Goal: Transaction & Acquisition: Obtain resource

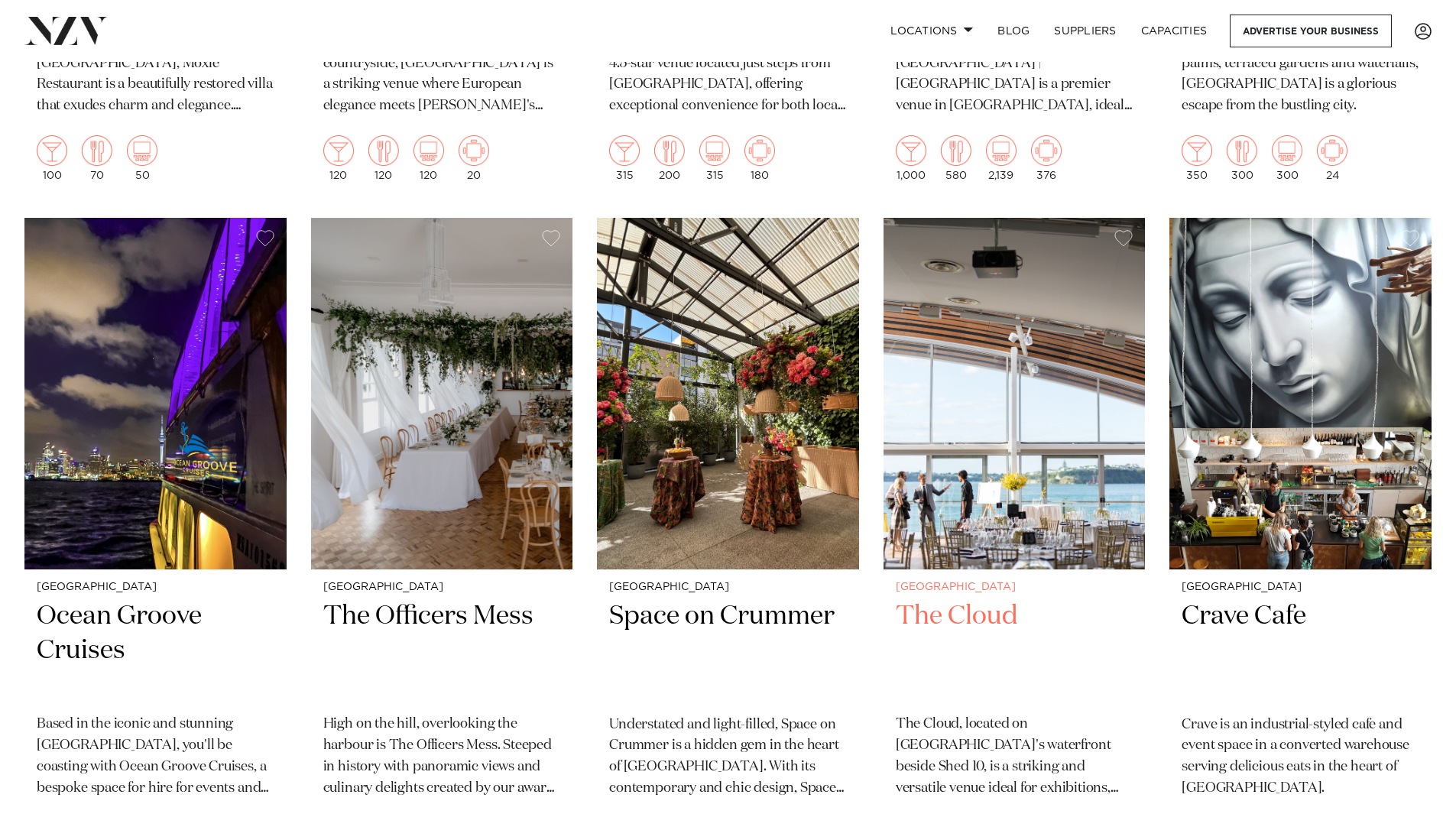
scroll to position [10772, 0]
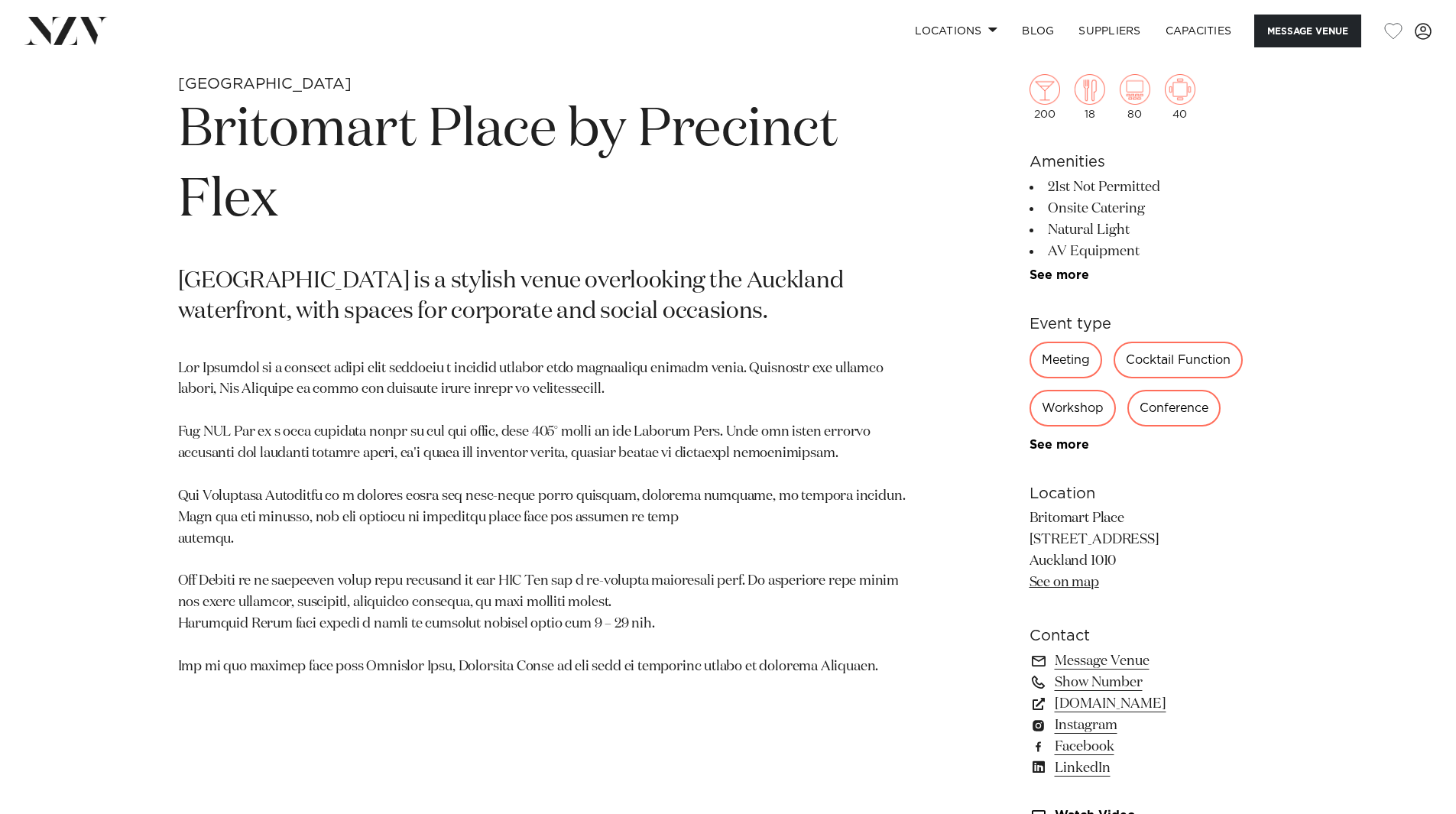
scroll to position [764, 0]
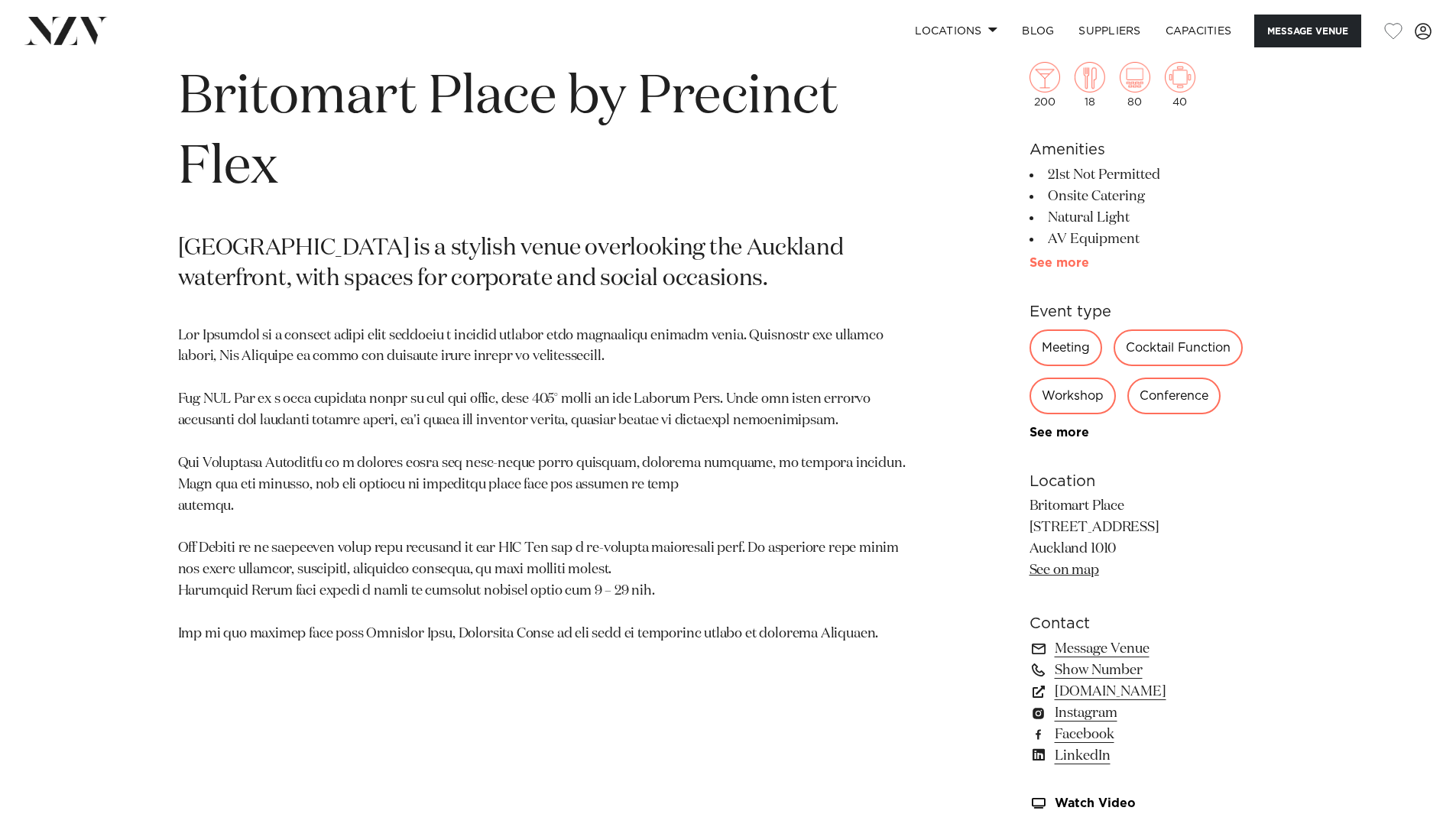
click at [1059, 267] on link "See more" at bounding box center [1089, 263] width 119 height 13
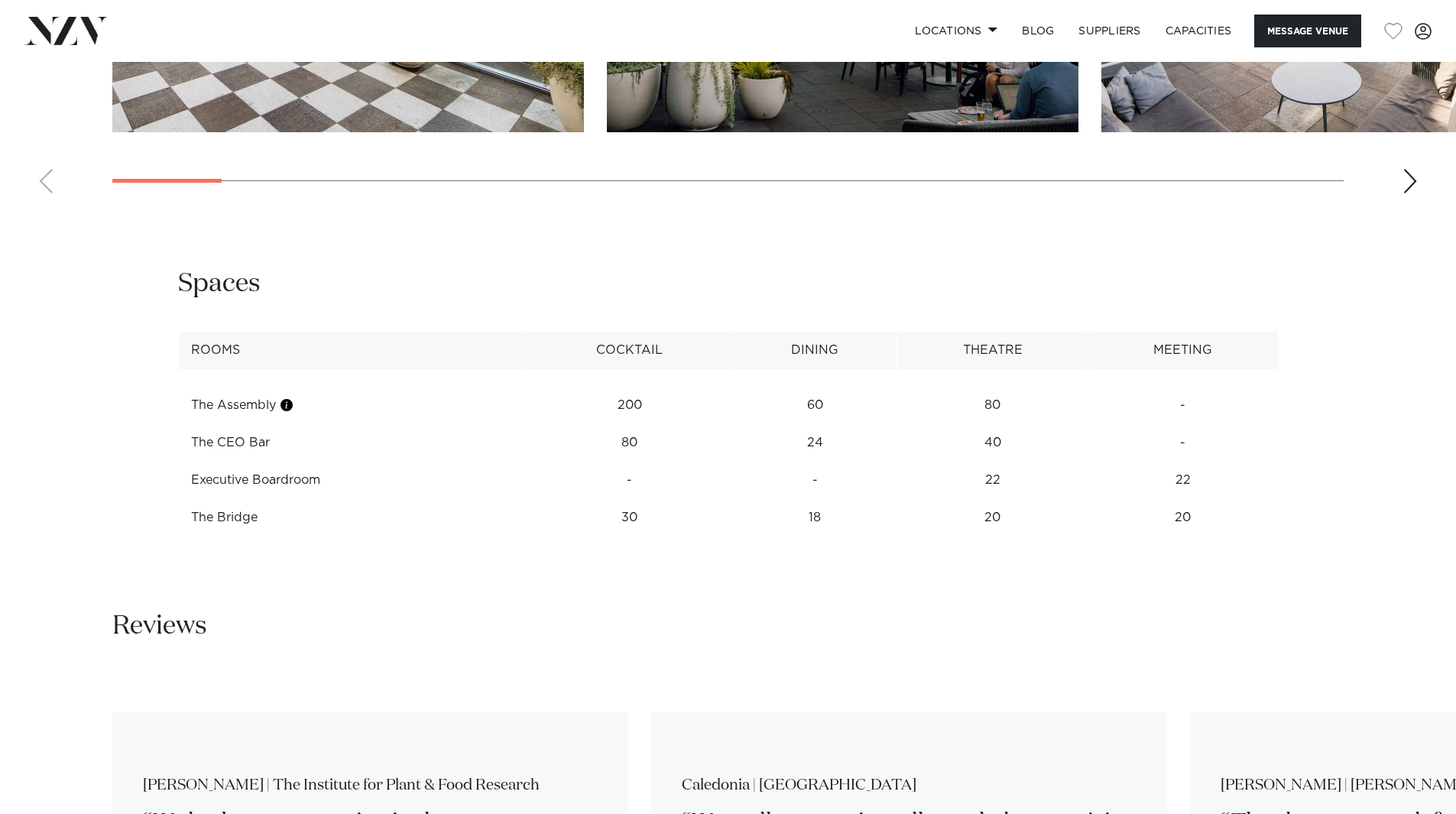
scroll to position [2139, 0]
drag, startPoint x: 643, startPoint y: 518, endPoint x: 626, endPoint y: 516, distance: 17.1
click at [626, 516] on td "30" at bounding box center [630, 516] width 208 height 38
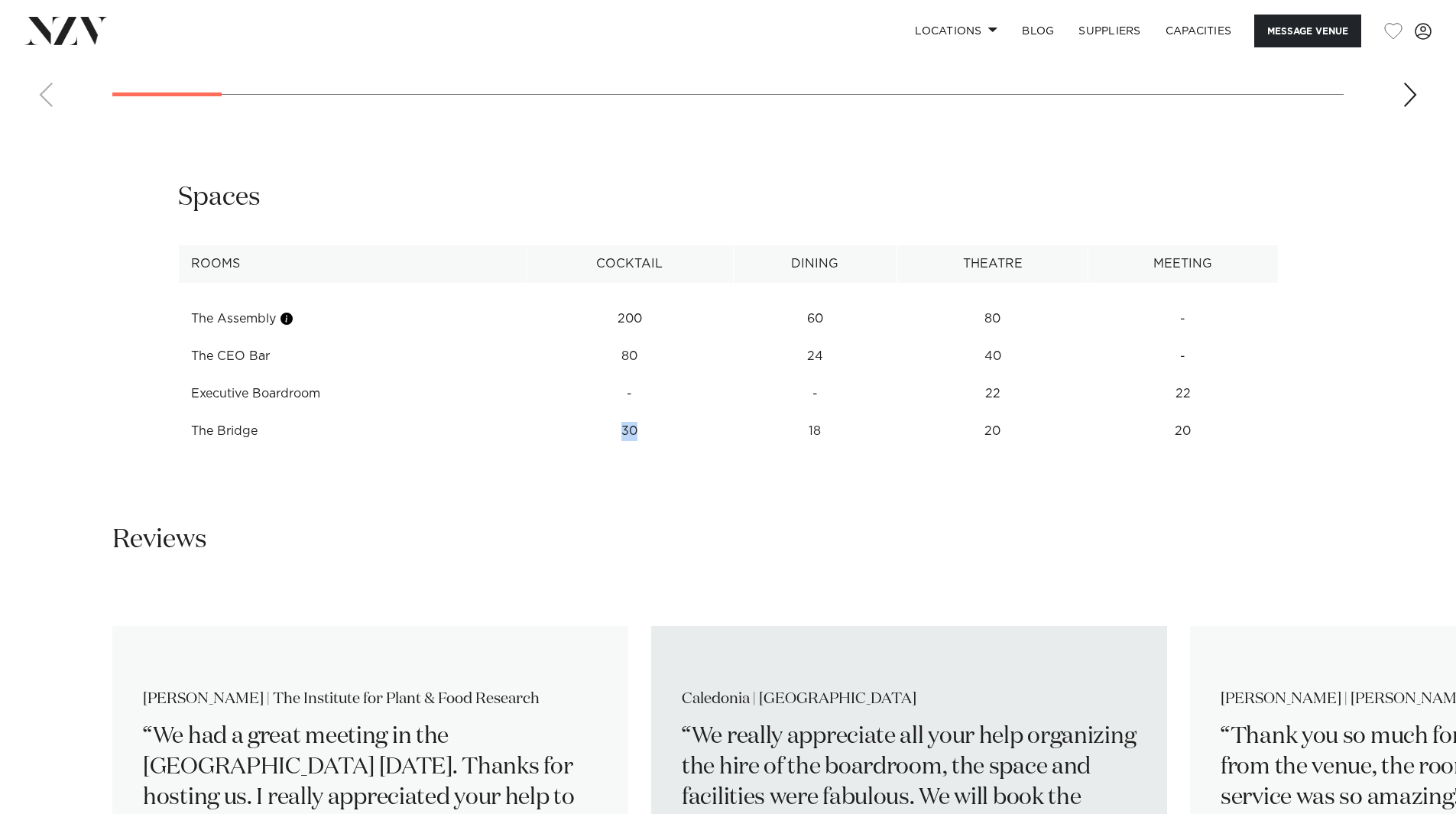
scroll to position [1987, 0]
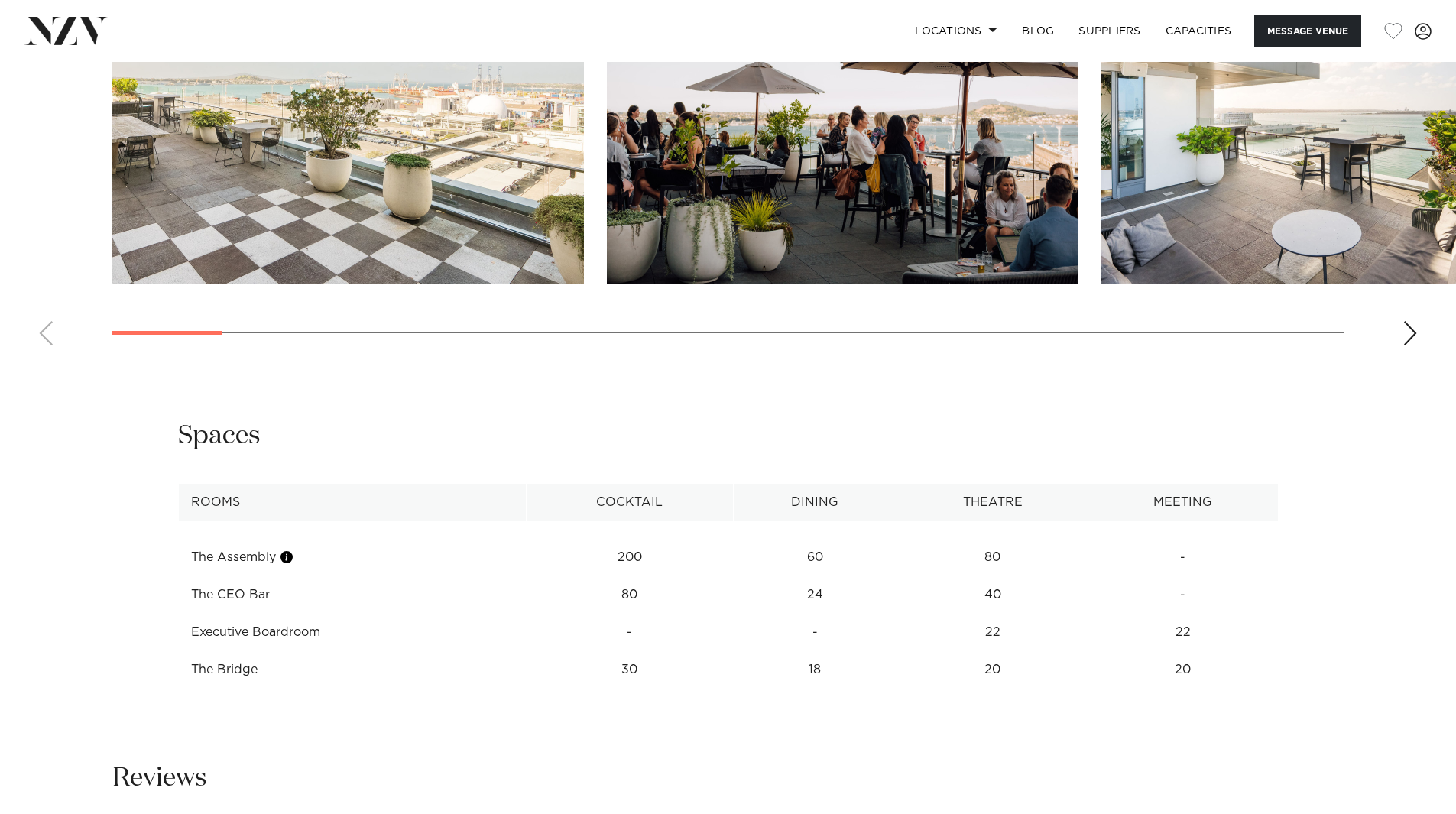
drag, startPoint x: 833, startPoint y: 588, endPoint x: 855, endPoint y: 590, distance: 22.1
click at [834, 590] on td "24" at bounding box center [814, 595] width 163 height 38
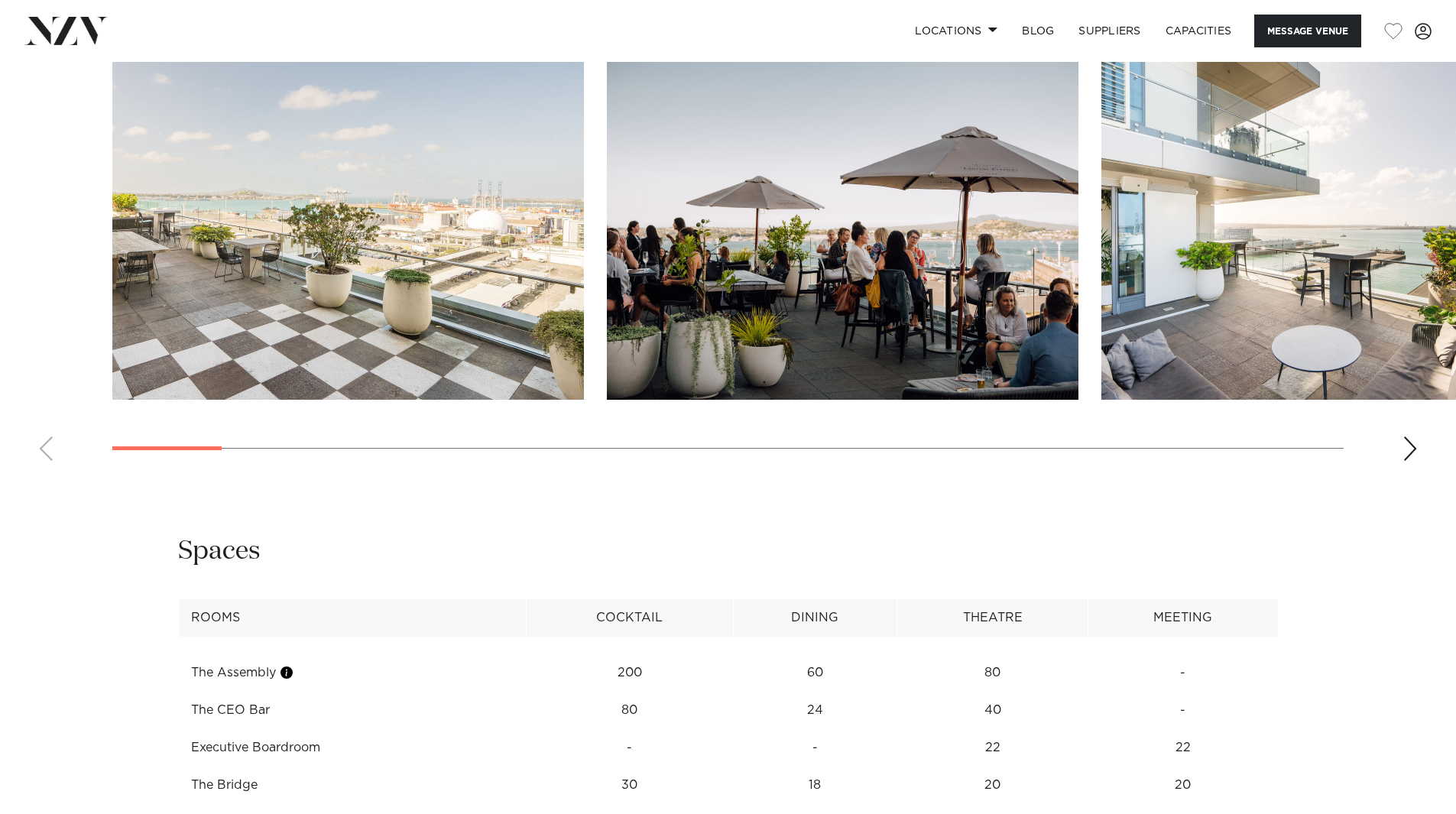
scroll to position [1681, 0]
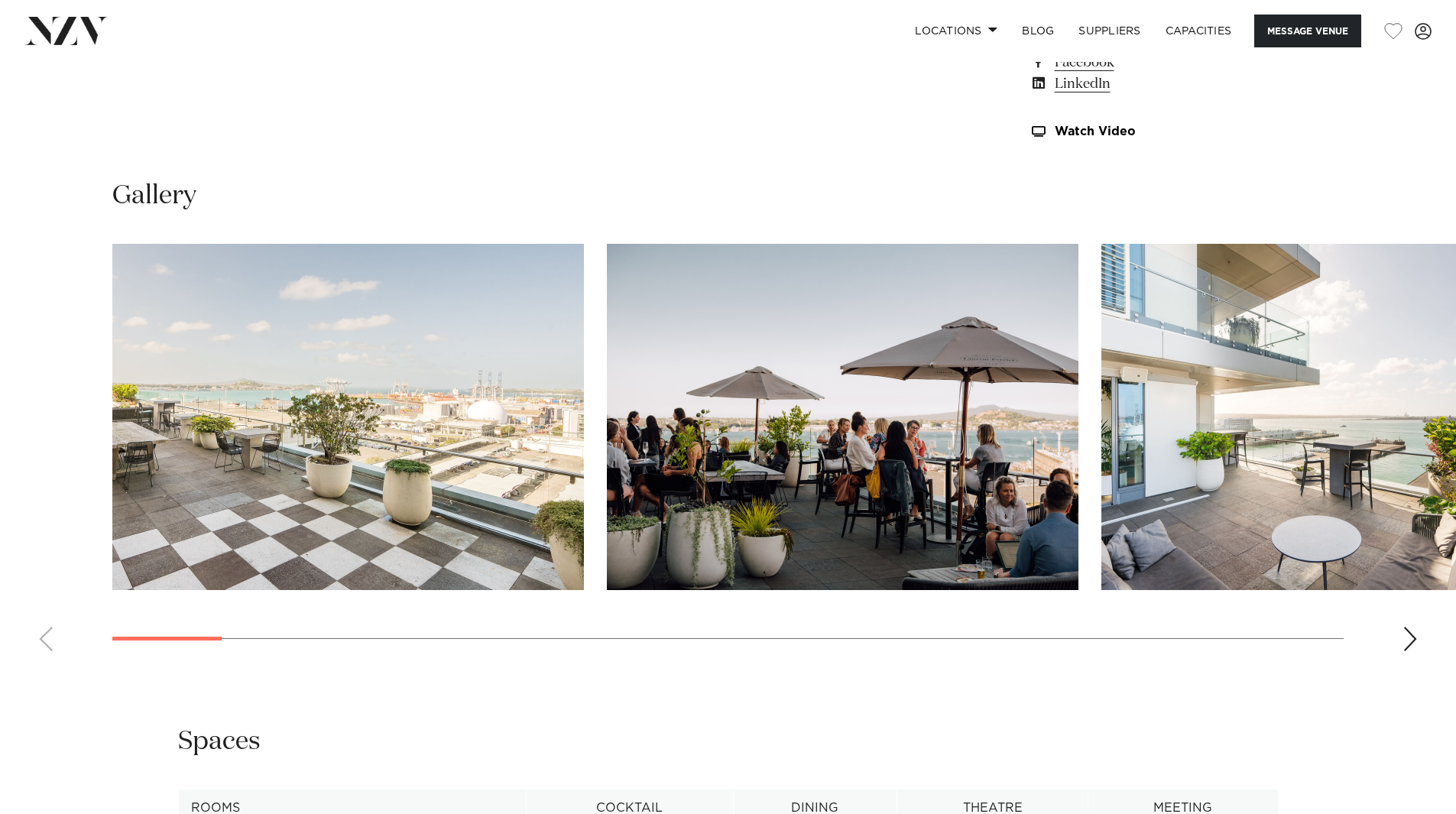
click at [1403, 647] on div "Next slide" at bounding box center [1410, 638] width 15 height 24
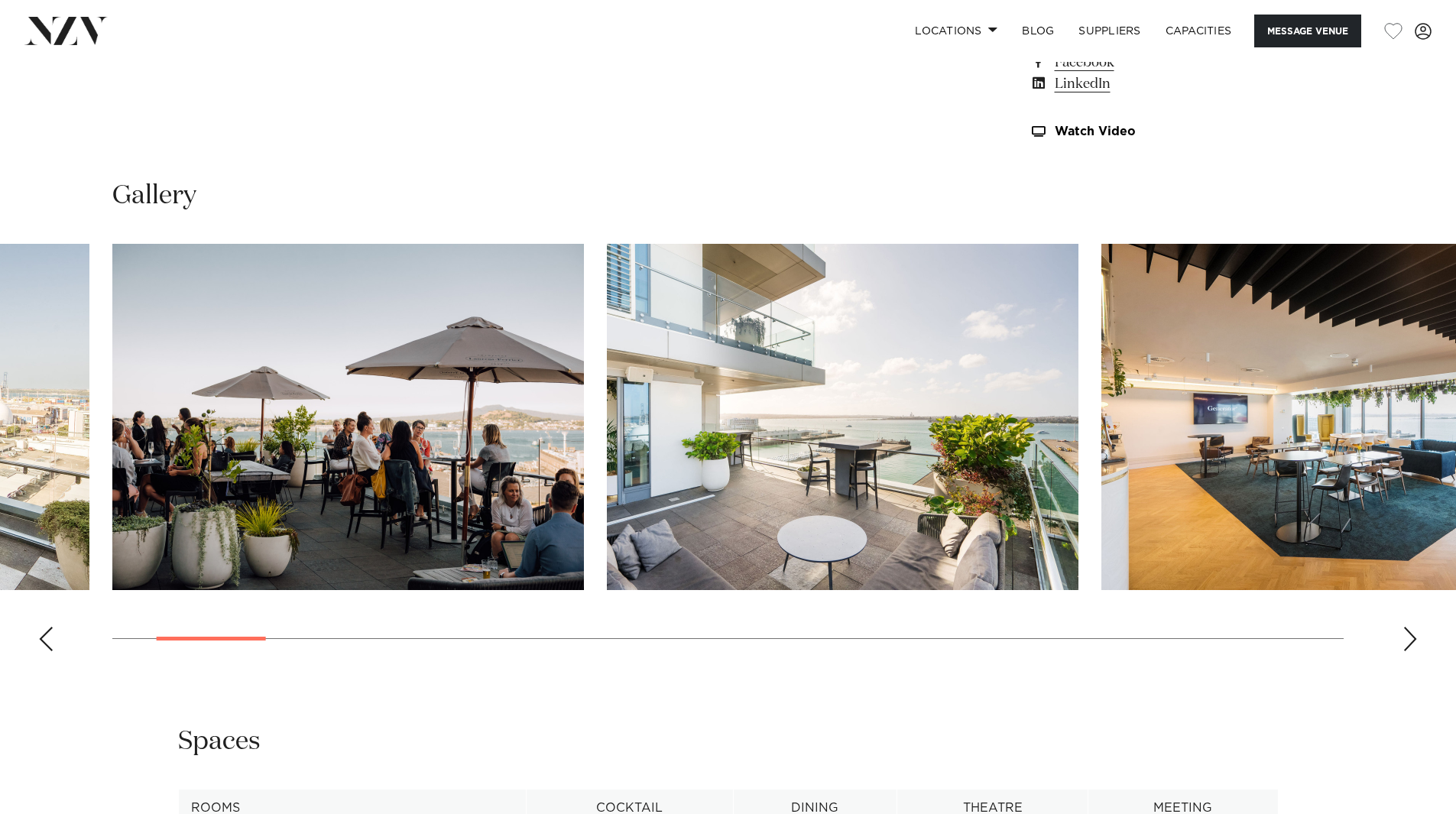
click at [1397, 643] on swiper-container at bounding box center [728, 453] width 1456 height 419
click at [1402, 645] on swiper-container at bounding box center [728, 453] width 1456 height 419
click at [1405, 645] on div "Next slide" at bounding box center [1410, 638] width 15 height 24
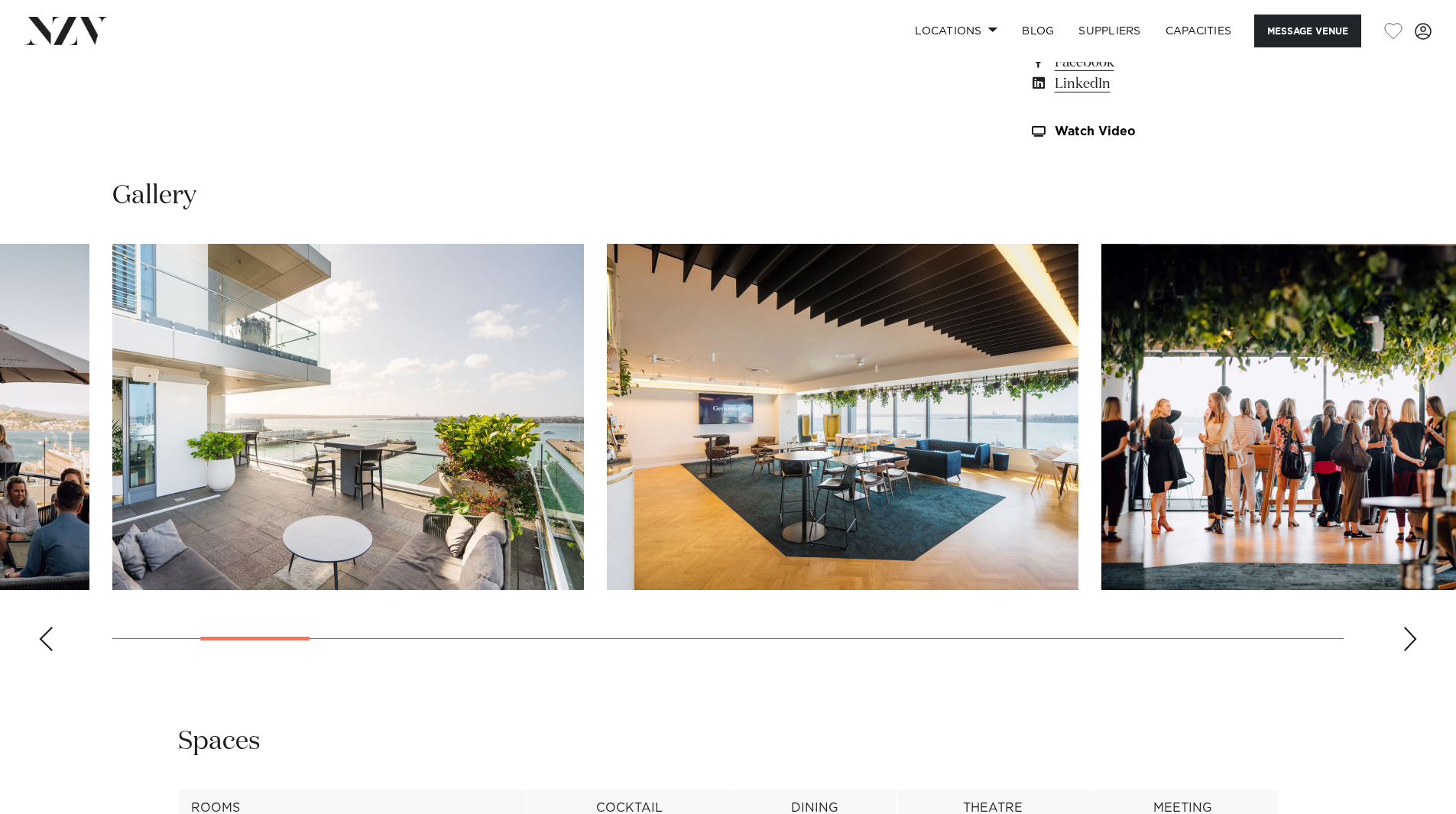
click at [1408, 641] on div "Next slide" at bounding box center [1410, 638] width 15 height 24
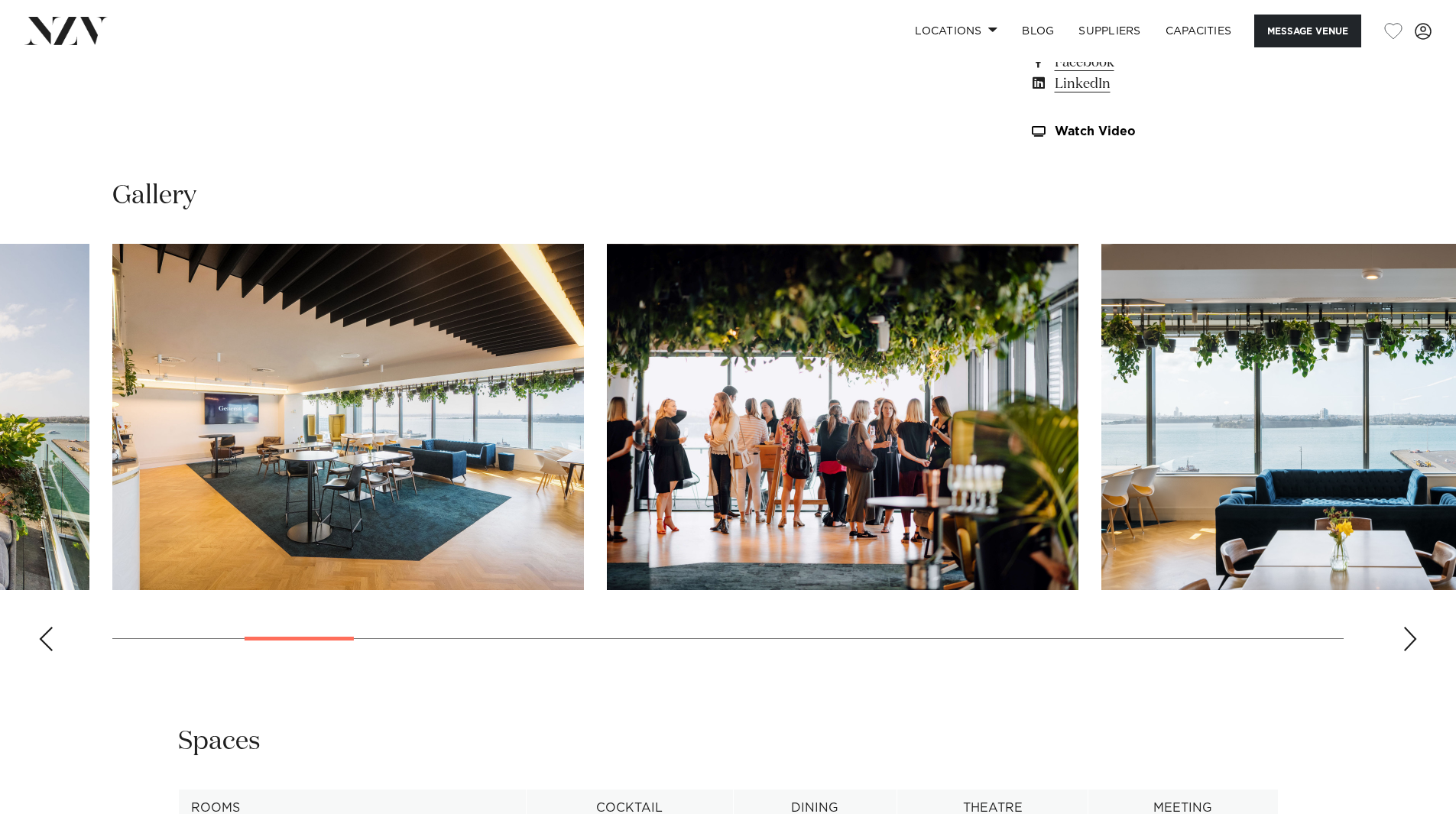
click at [1408, 641] on div "Next slide" at bounding box center [1410, 638] width 15 height 24
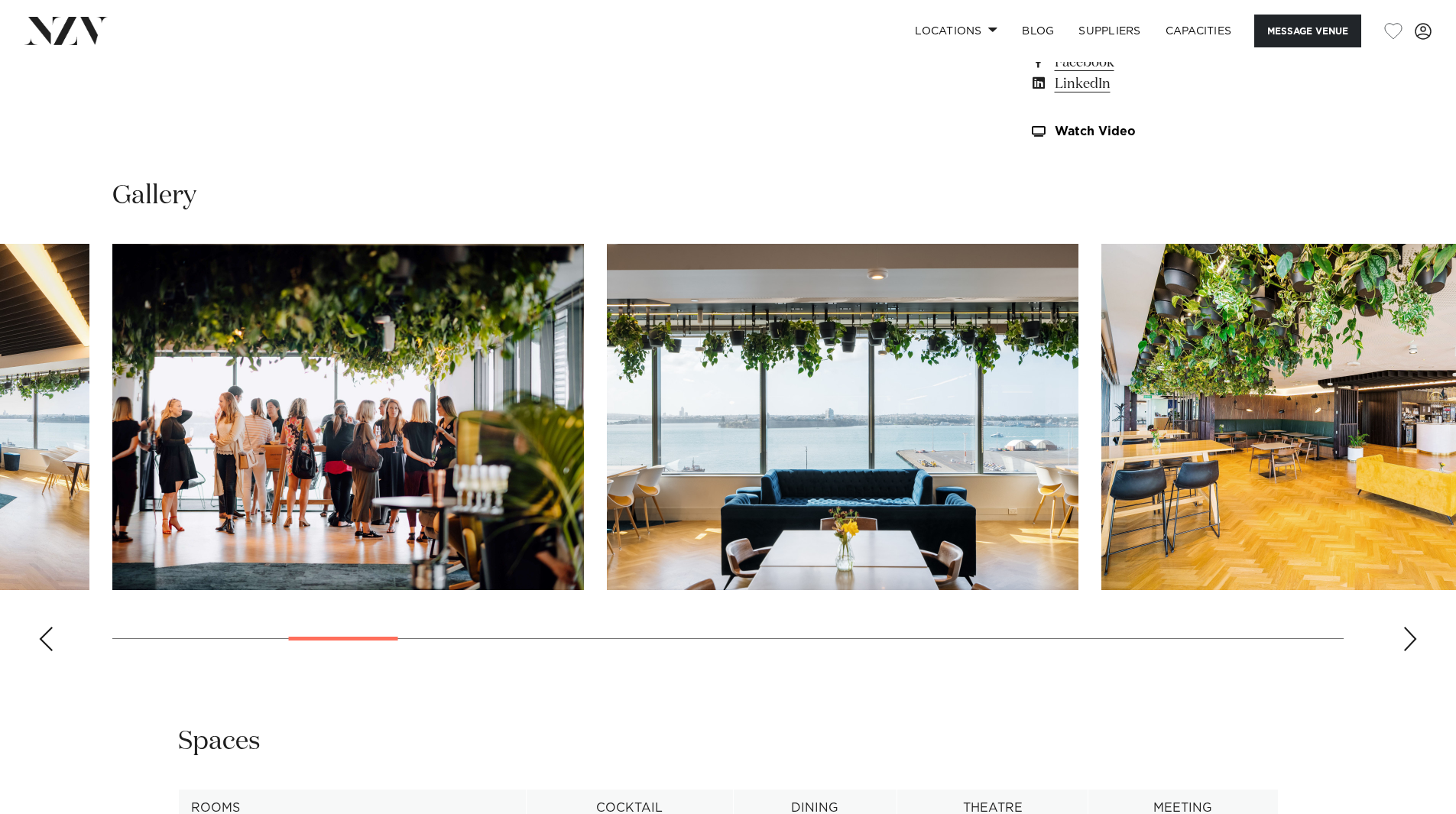
click at [1408, 641] on div "Next slide" at bounding box center [1410, 638] width 15 height 24
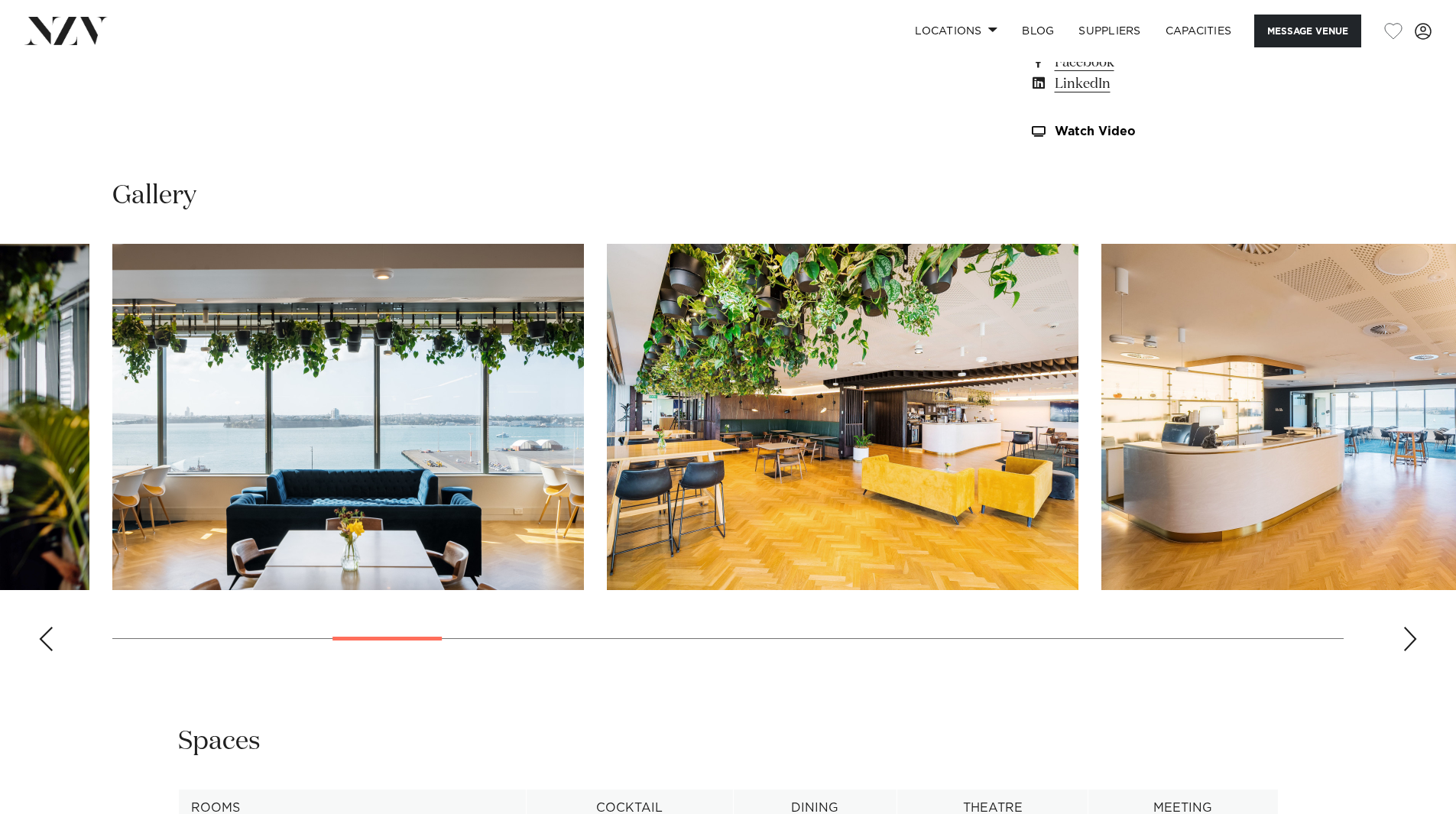
click at [1408, 641] on div "Next slide" at bounding box center [1410, 638] width 15 height 24
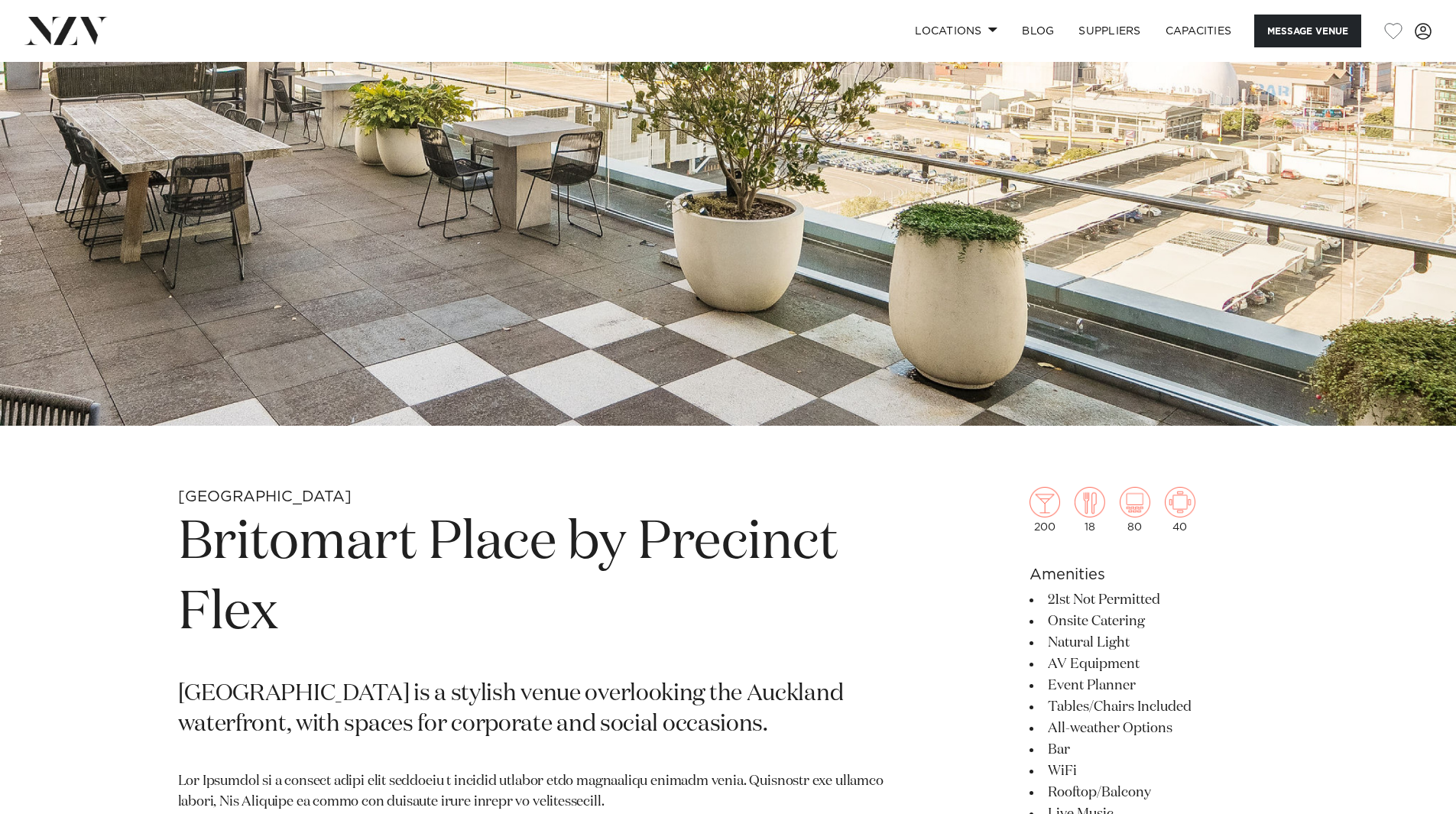
scroll to position [535, 0]
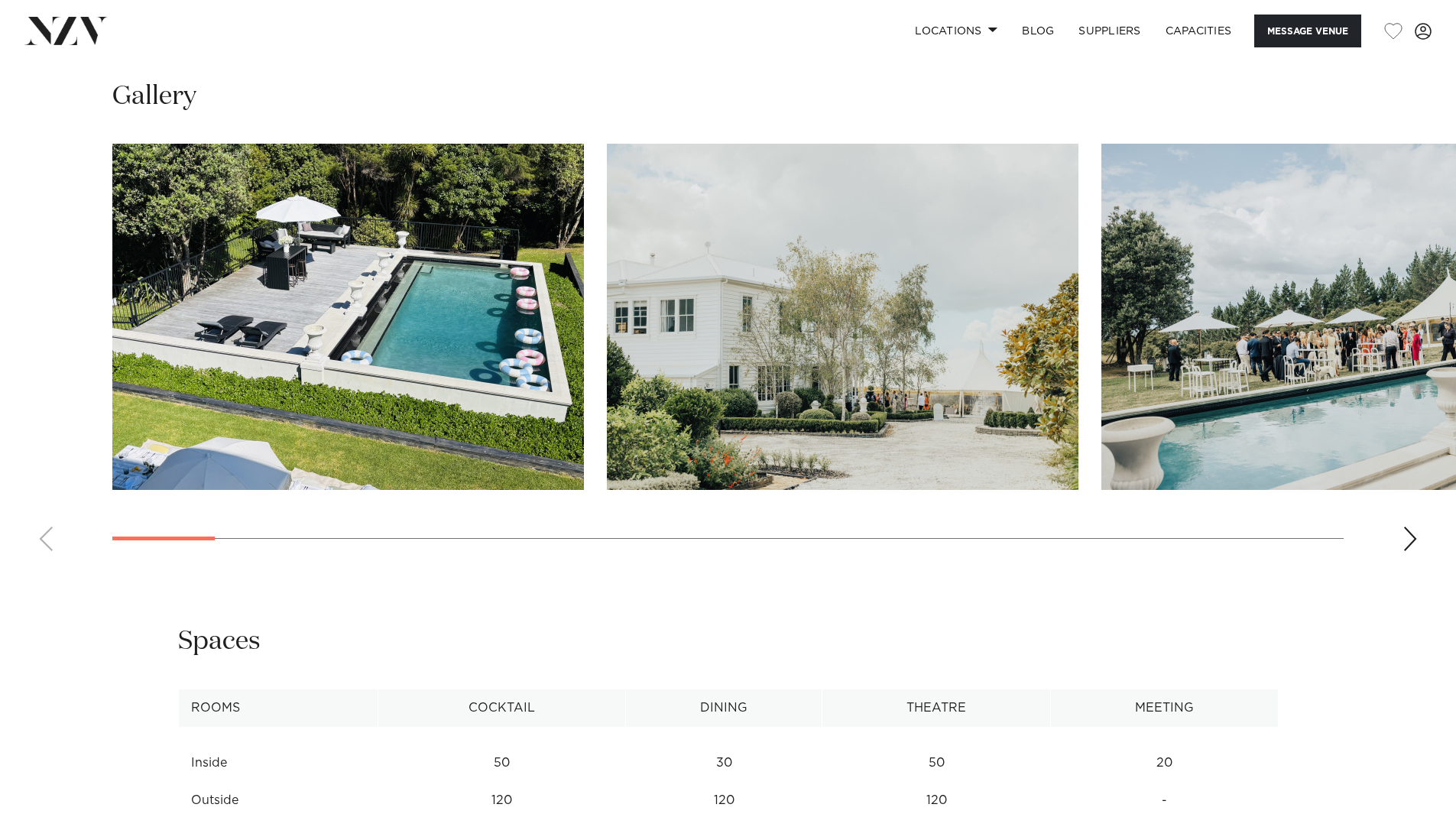
scroll to position [1605, 0]
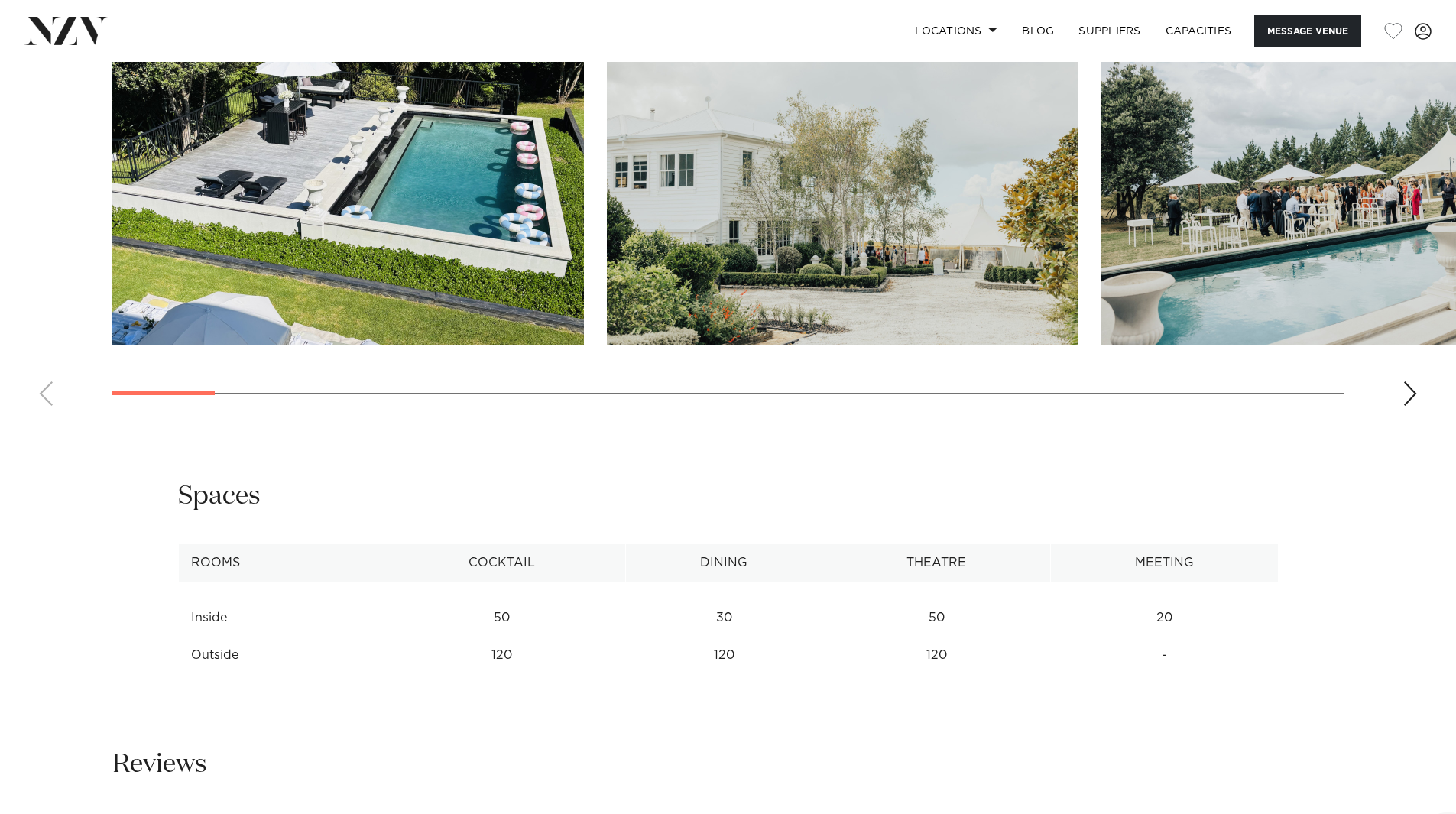
click at [1414, 391] on div "Next slide" at bounding box center [1410, 393] width 15 height 24
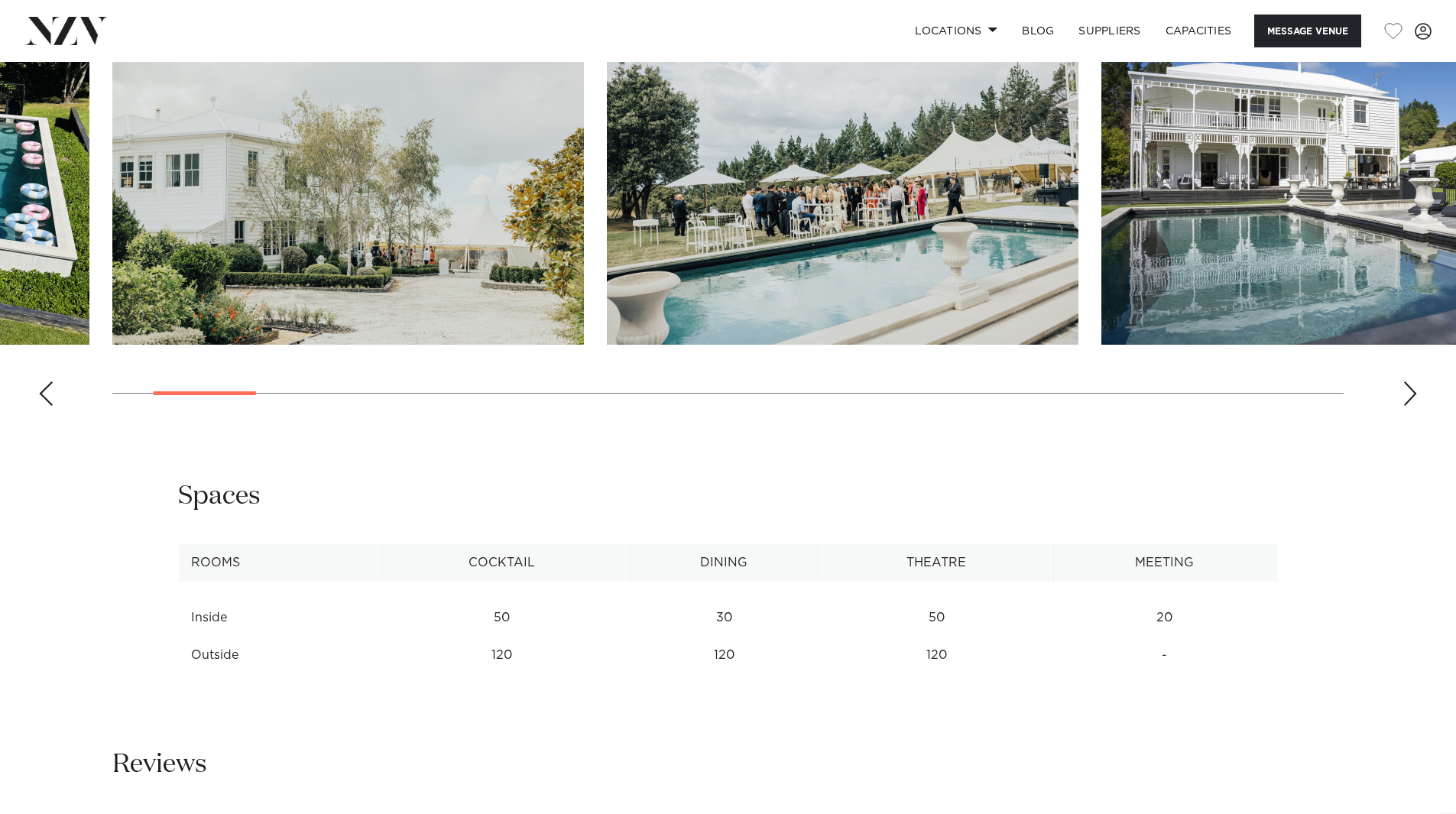
click at [1412, 391] on div "Next slide" at bounding box center [1410, 393] width 15 height 24
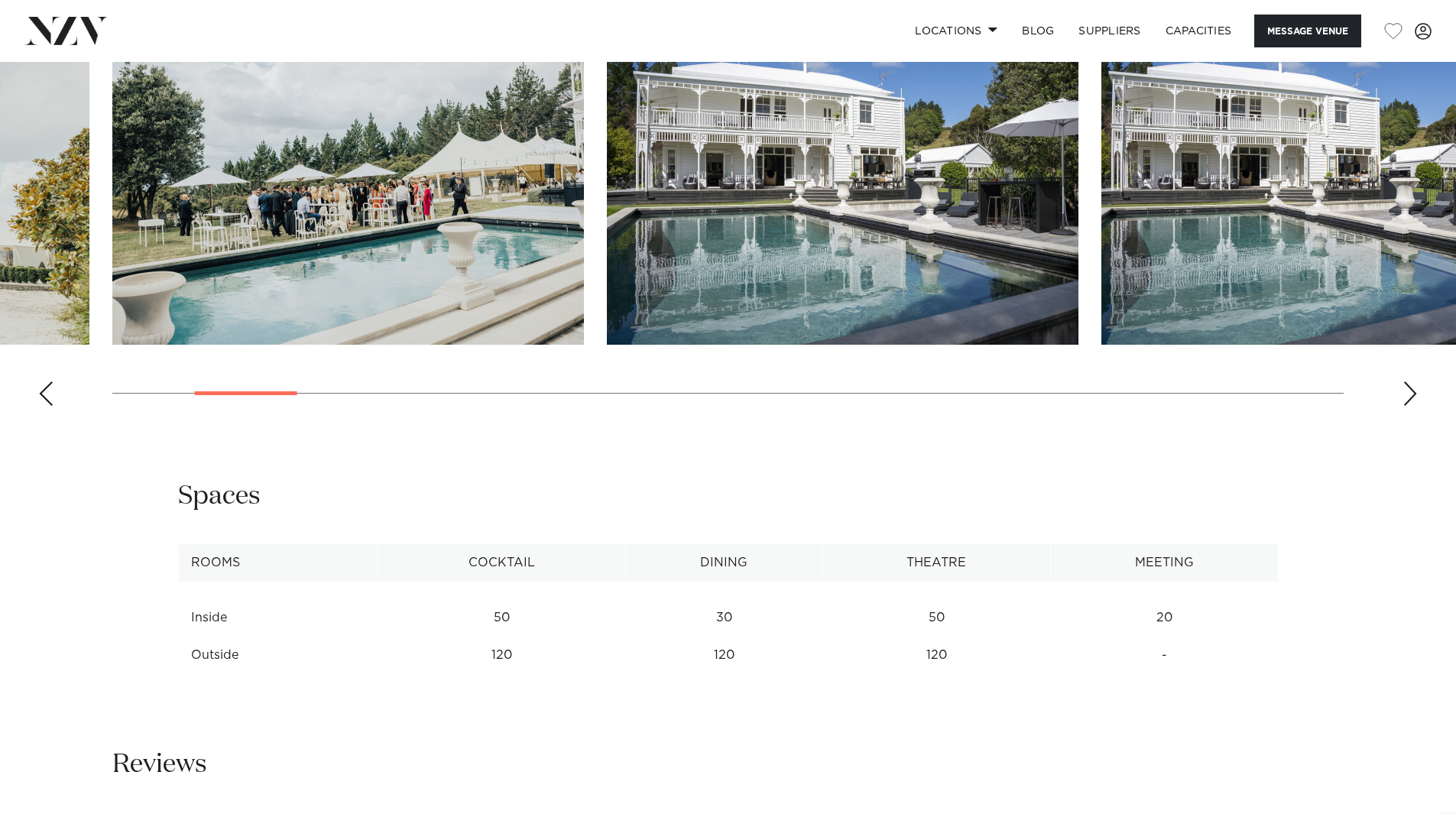
click at [1412, 391] on div "Next slide" at bounding box center [1410, 393] width 15 height 24
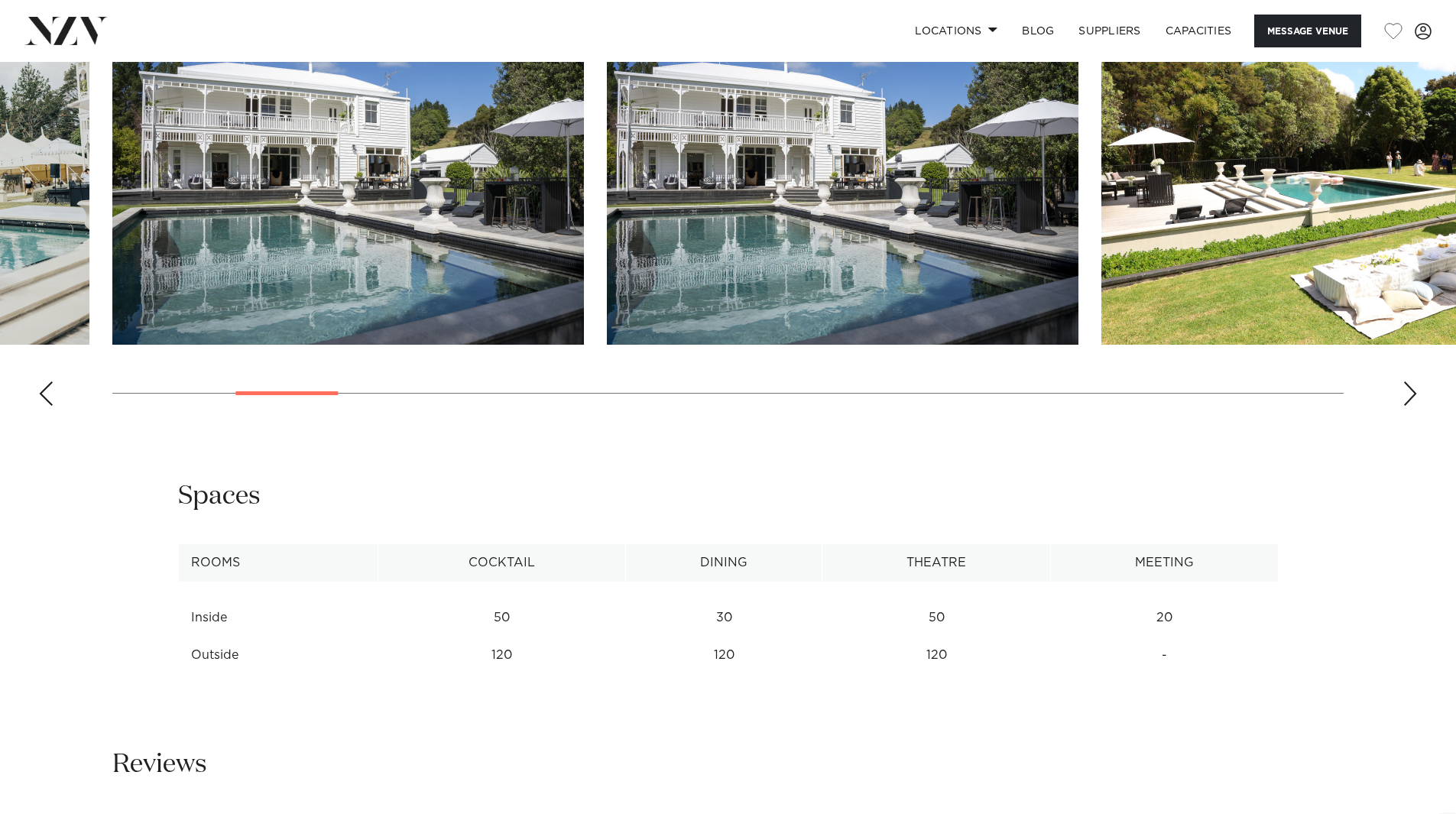
click at [1412, 391] on div "Next slide" at bounding box center [1410, 393] width 15 height 24
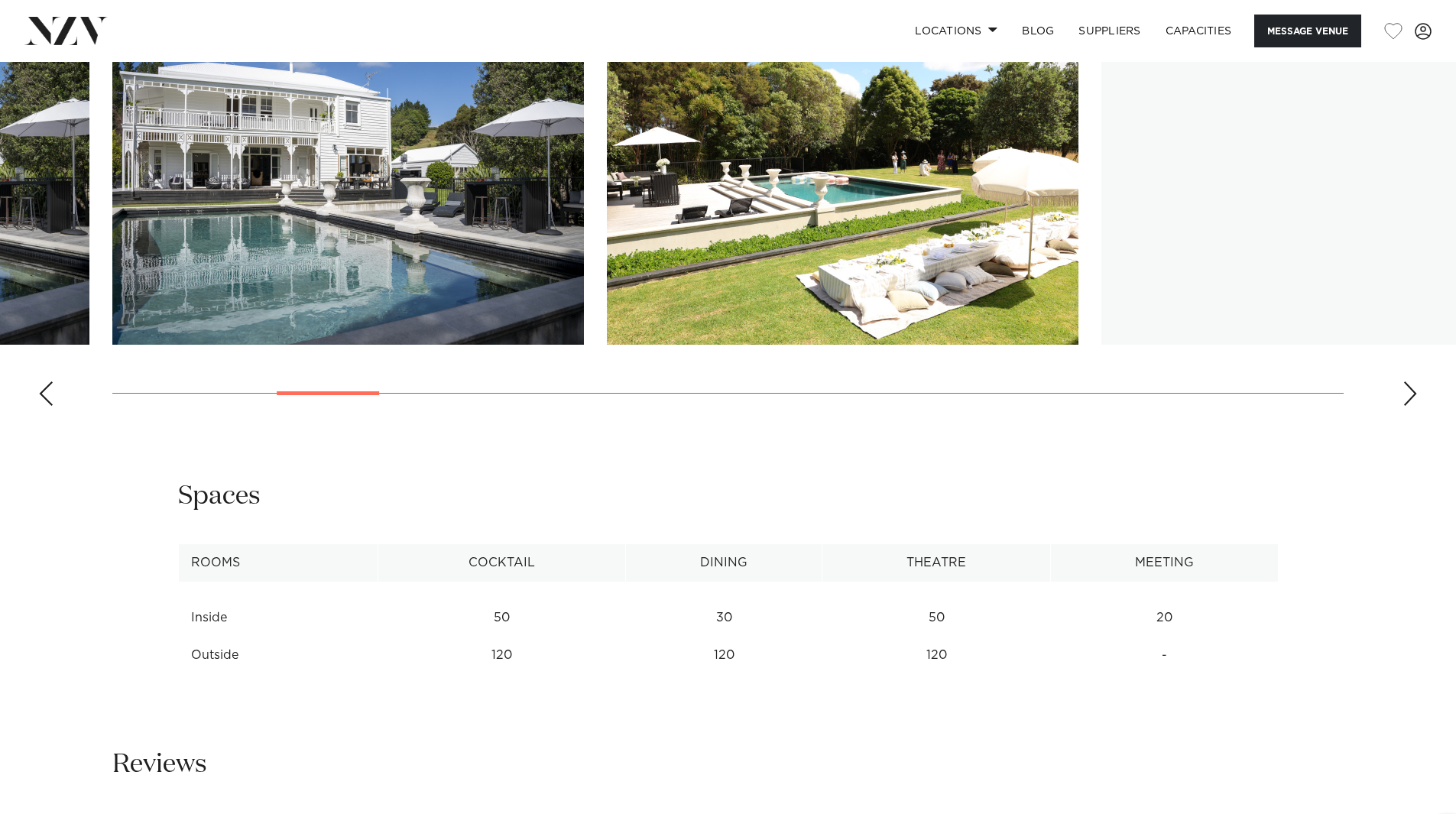
click at [1412, 391] on div "Next slide" at bounding box center [1410, 393] width 15 height 24
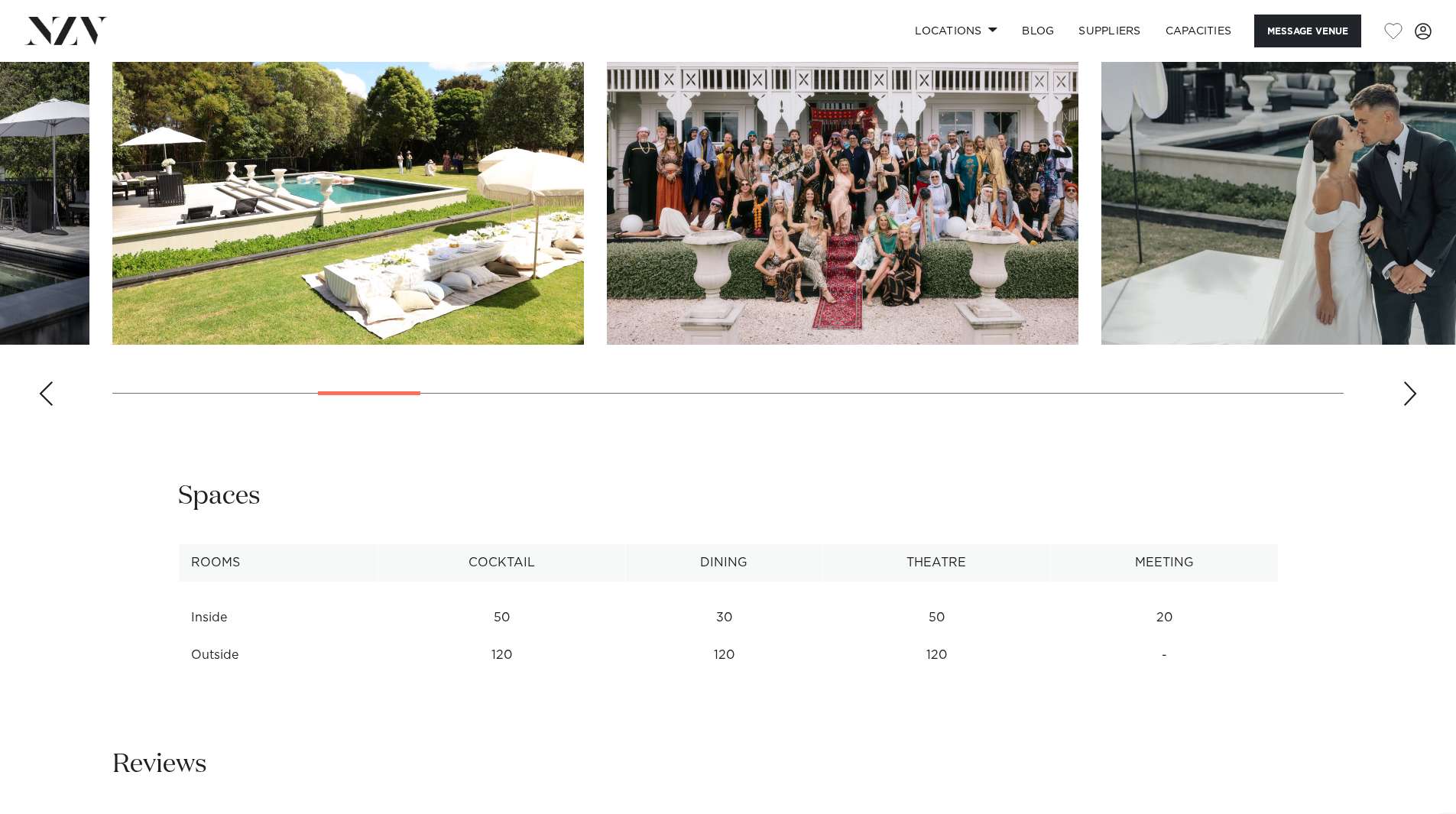
click at [1412, 391] on div "Next slide" at bounding box center [1410, 393] width 15 height 24
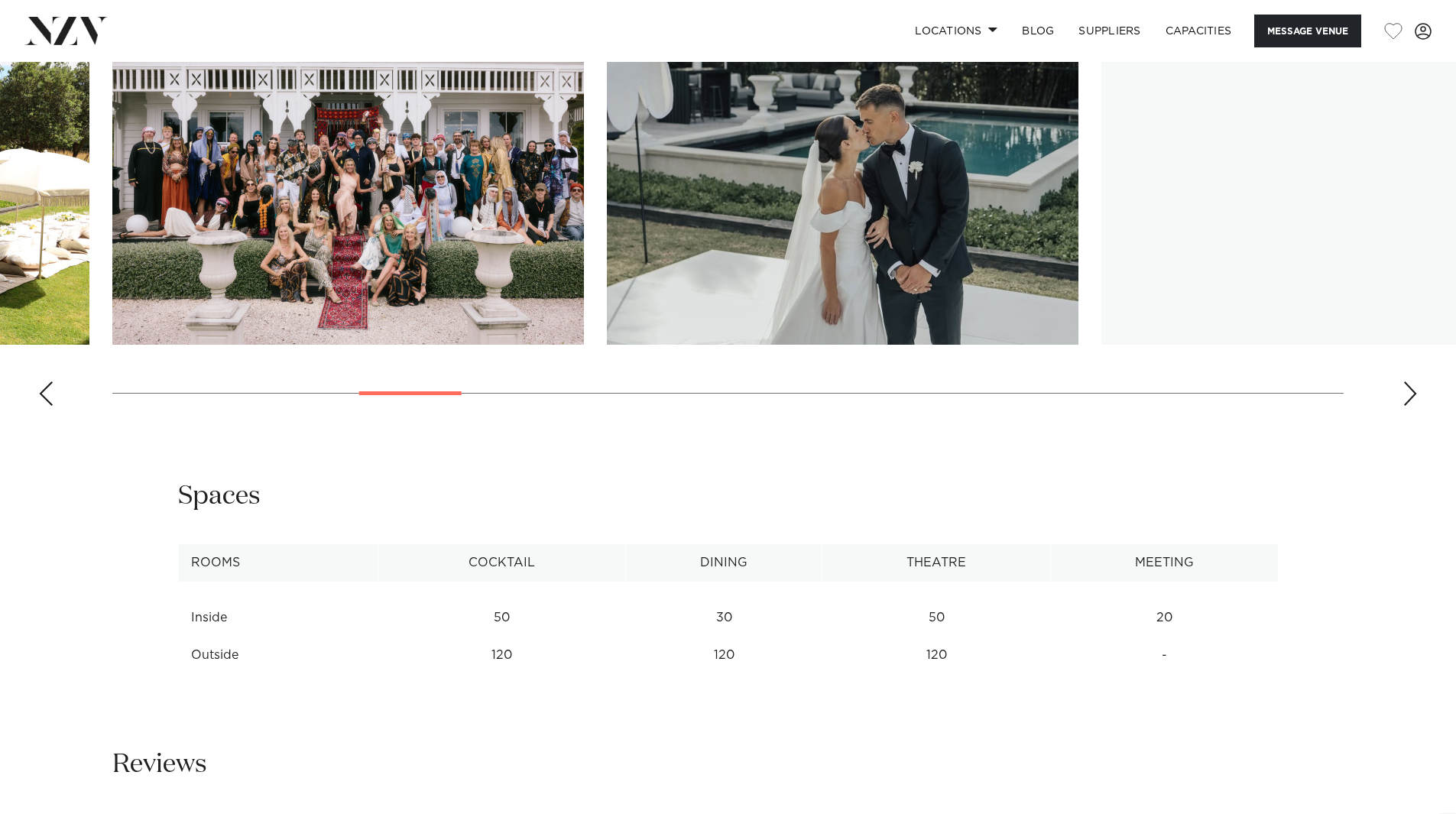
click at [1412, 391] on div "Next slide" at bounding box center [1410, 393] width 15 height 24
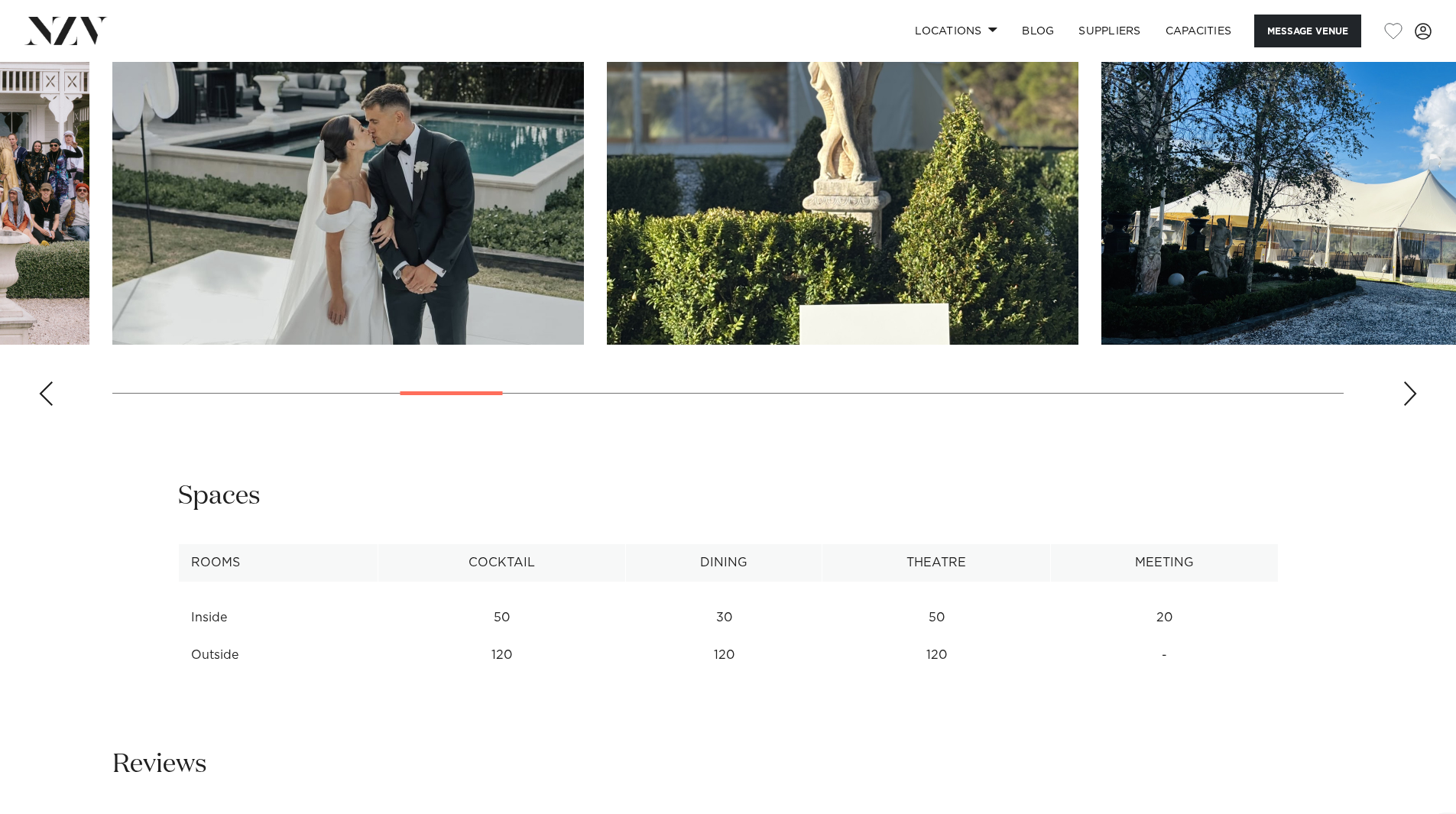
click at [1412, 391] on div "Next slide" at bounding box center [1410, 393] width 15 height 24
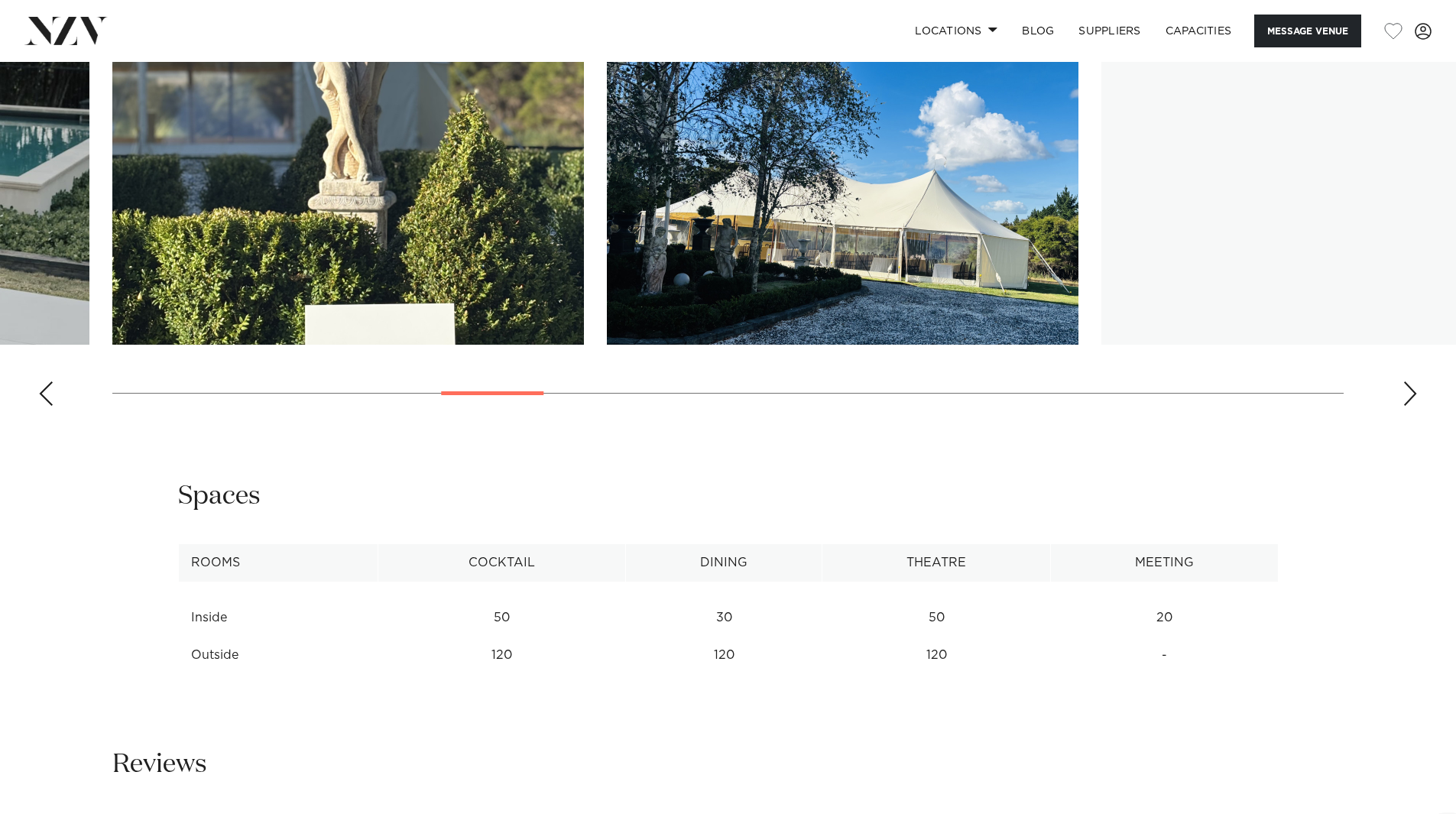
click at [1412, 391] on div "Next slide" at bounding box center [1410, 393] width 15 height 24
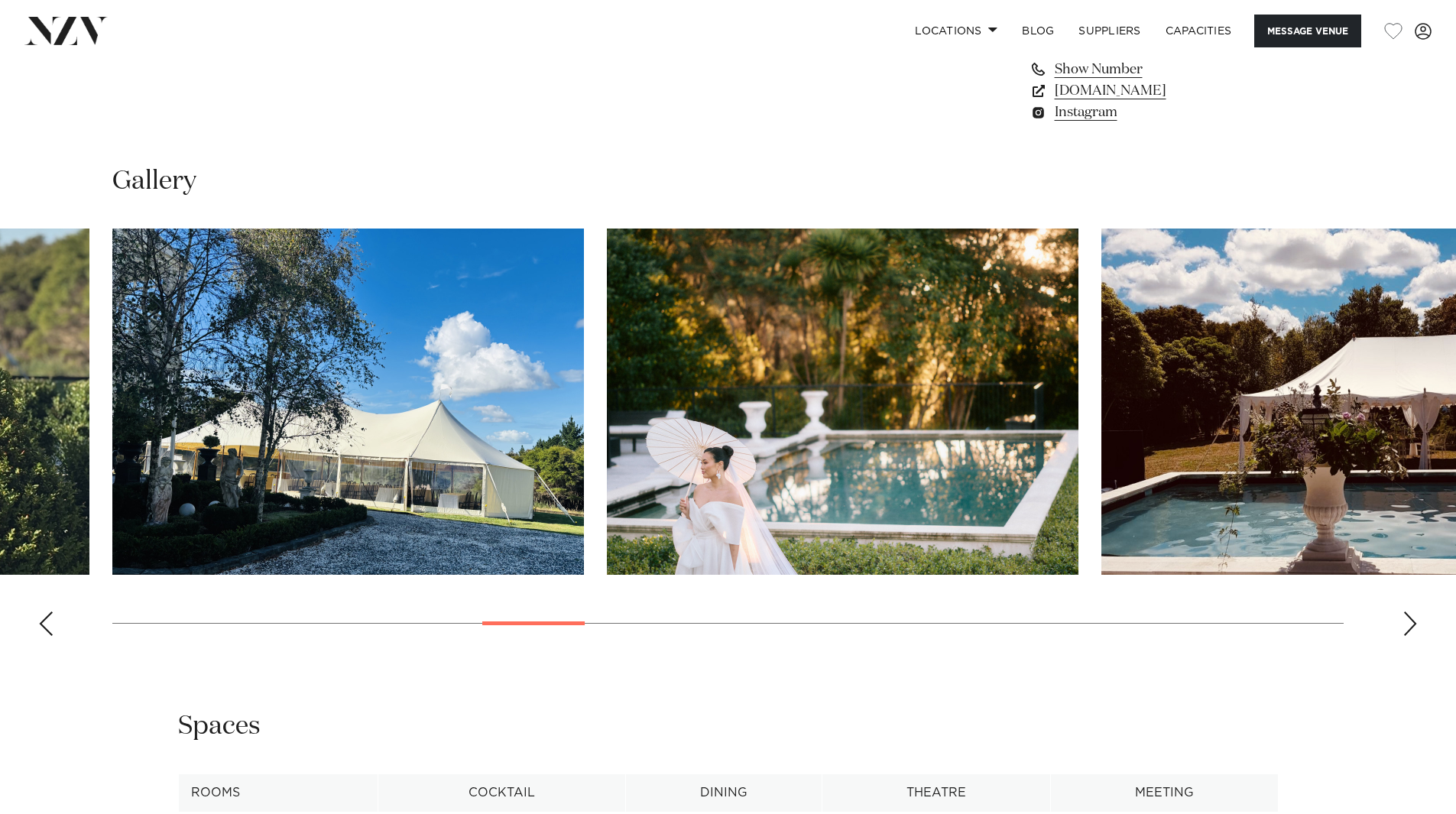
scroll to position [1146, 0]
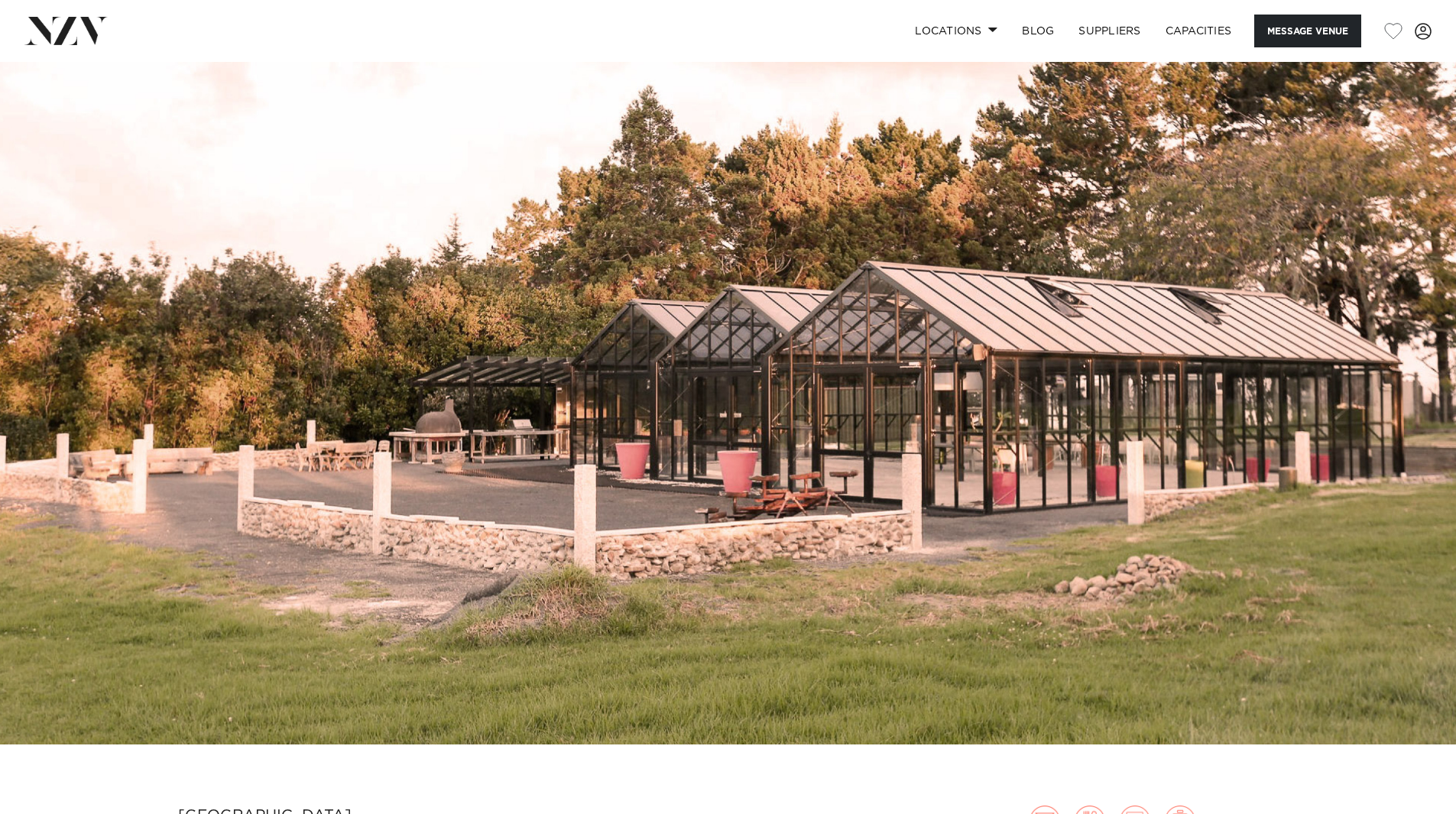
click at [766, 256] on img at bounding box center [728, 403] width 1456 height 683
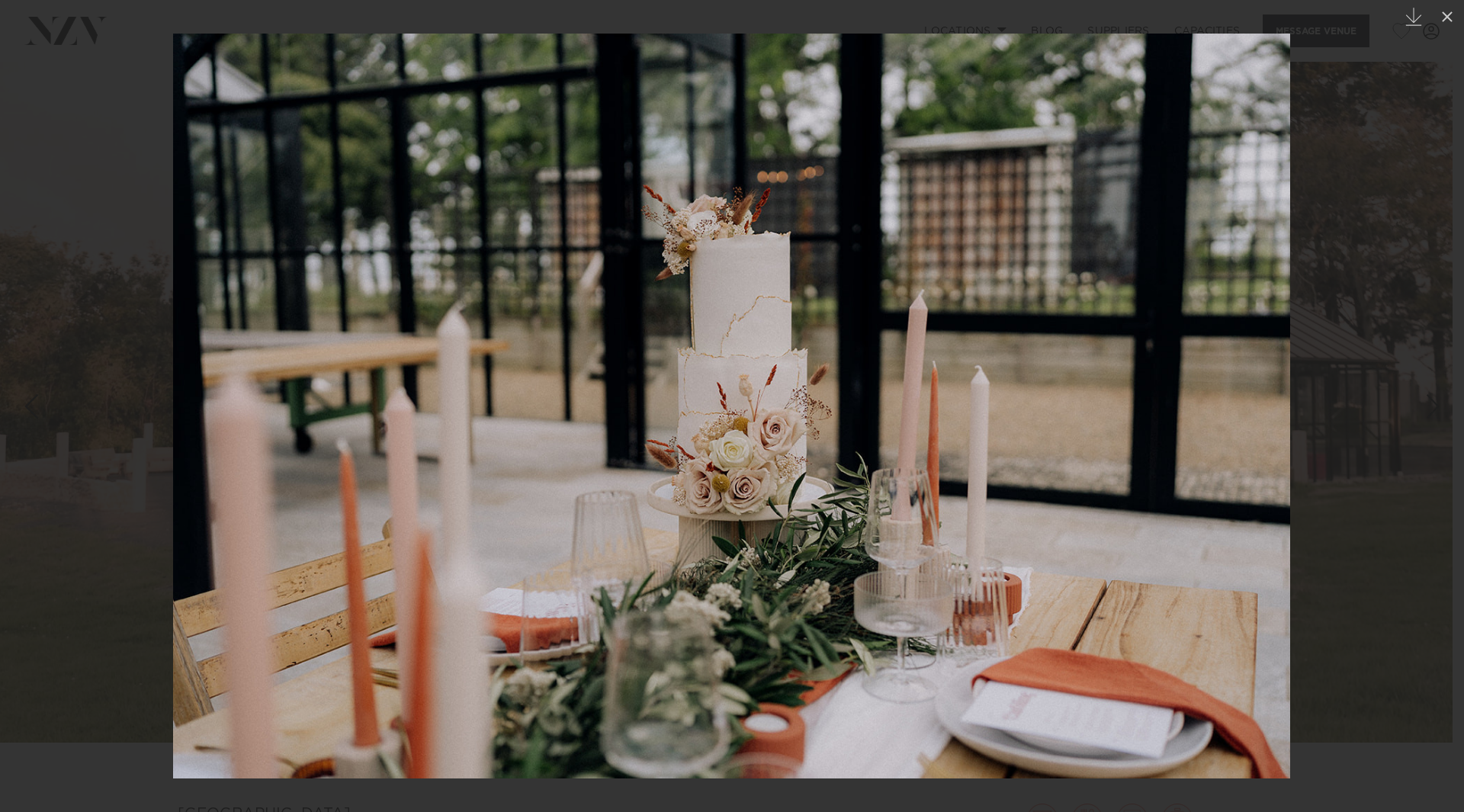
click at [1138, 411] on img at bounding box center [731, 406] width 1117 height 744
drag, startPoint x: 1136, startPoint y: 409, endPoint x: 1172, endPoint y: 404, distance: 36.3
click at [1138, 409] on img at bounding box center [731, 406] width 1117 height 744
click at [1249, 404] on img at bounding box center [731, 406] width 1117 height 744
click at [1356, 370] on div at bounding box center [732, 406] width 1464 height 812
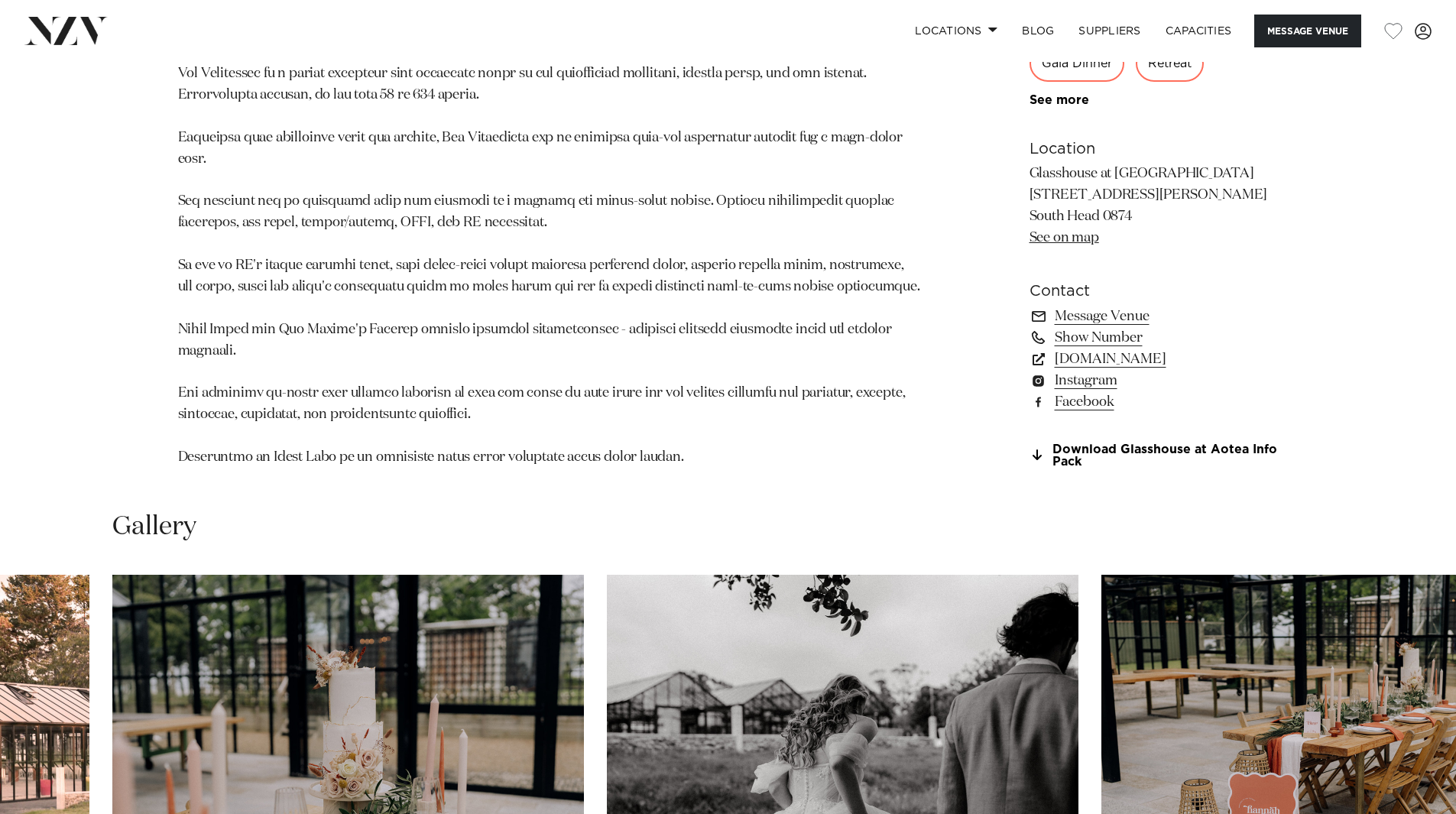
scroll to position [1146, 0]
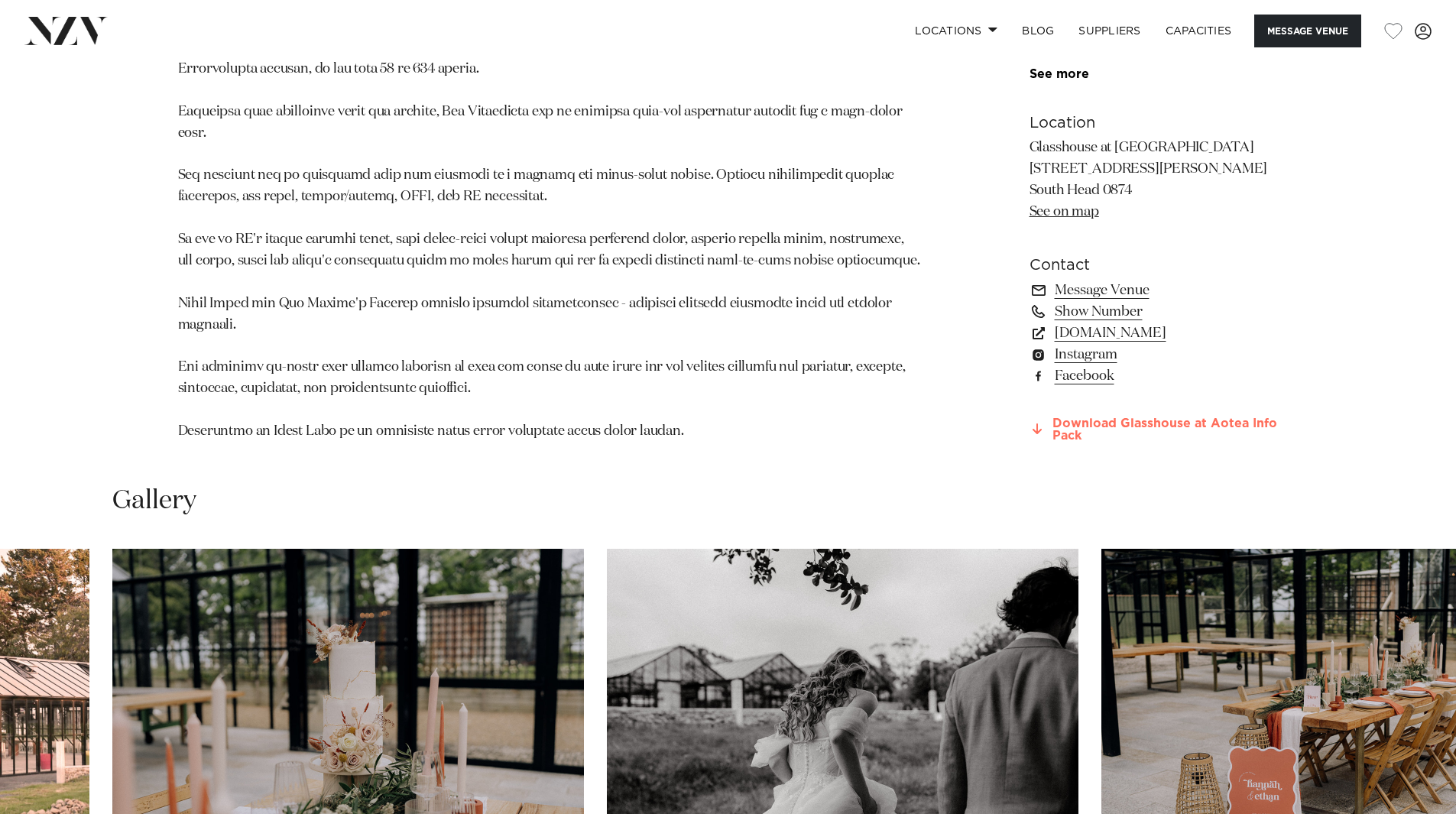
click at [1095, 417] on link "Download Glasshouse at Aotea Info Pack" at bounding box center [1154, 429] width 249 height 26
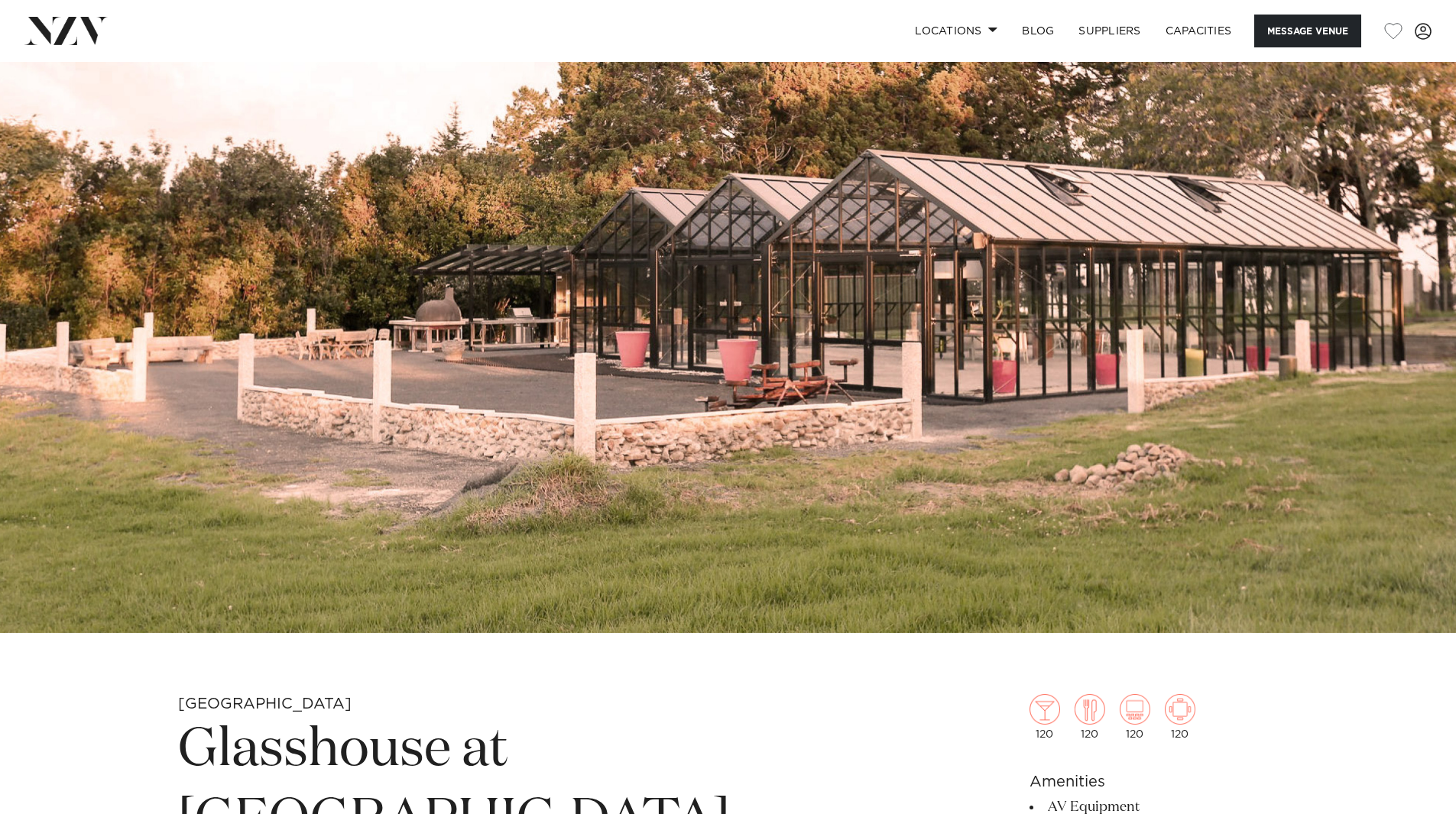
scroll to position [0, 0]
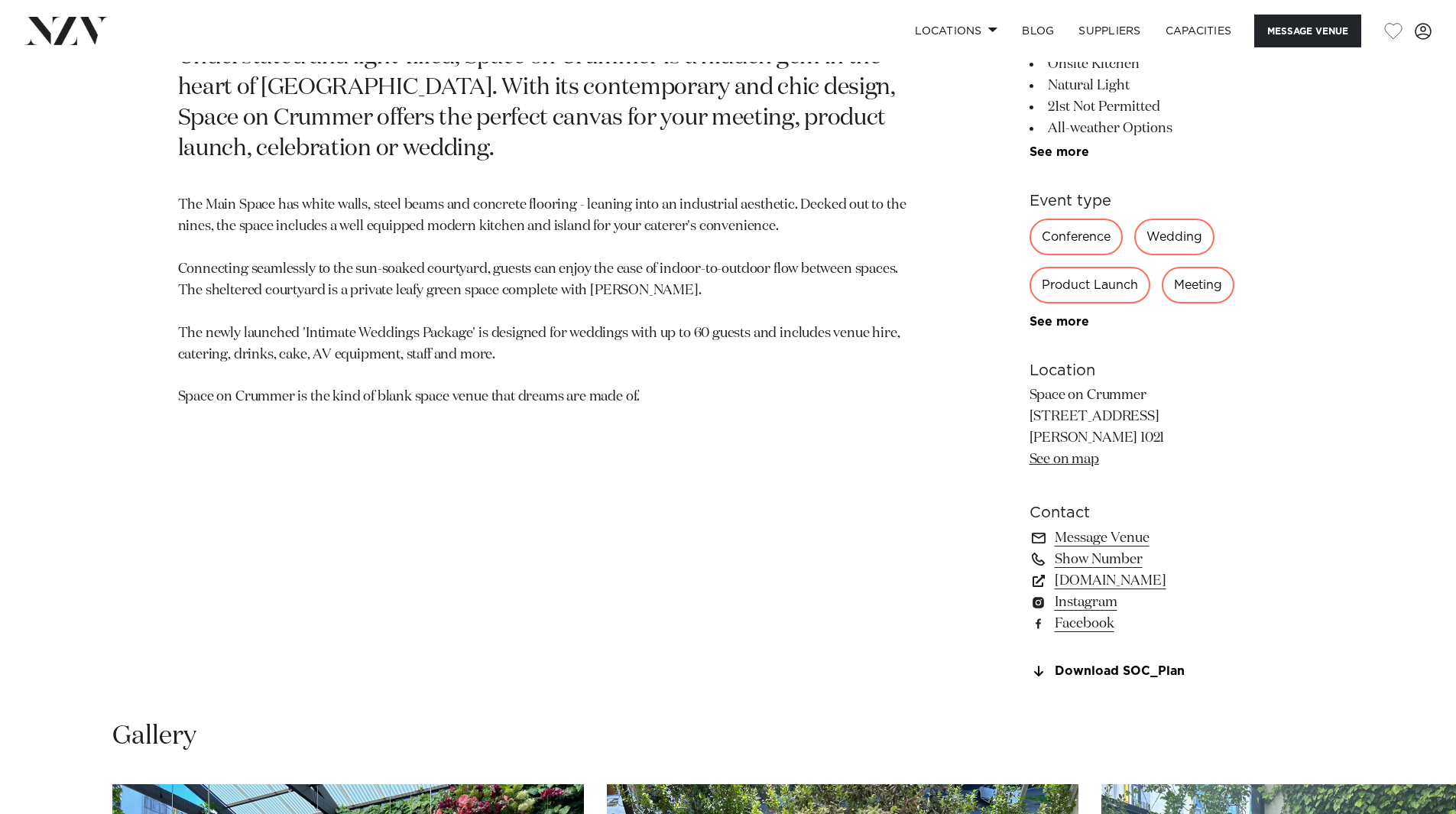
scroll to position [993, 0]
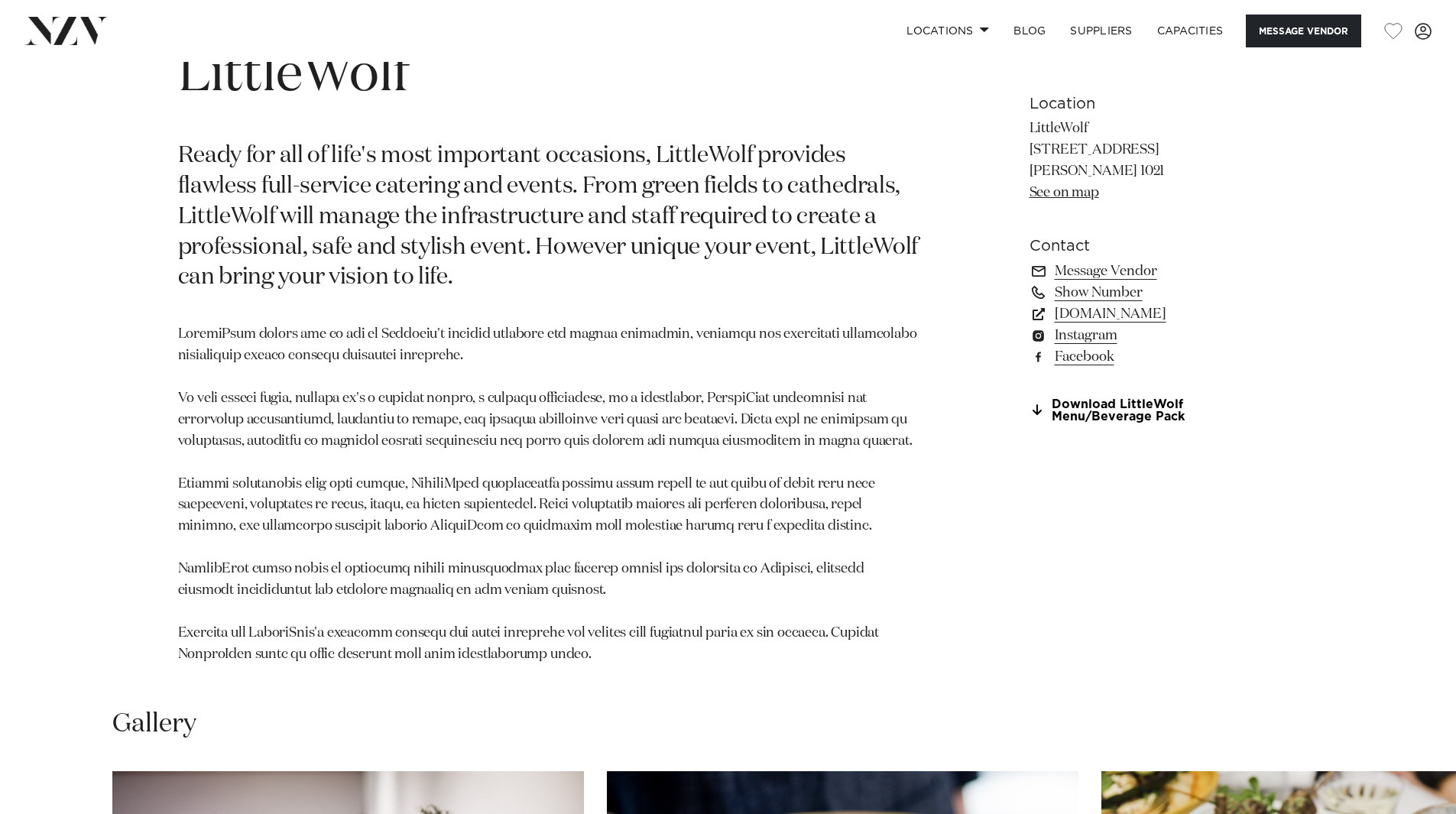
scroll to position [688, 0]
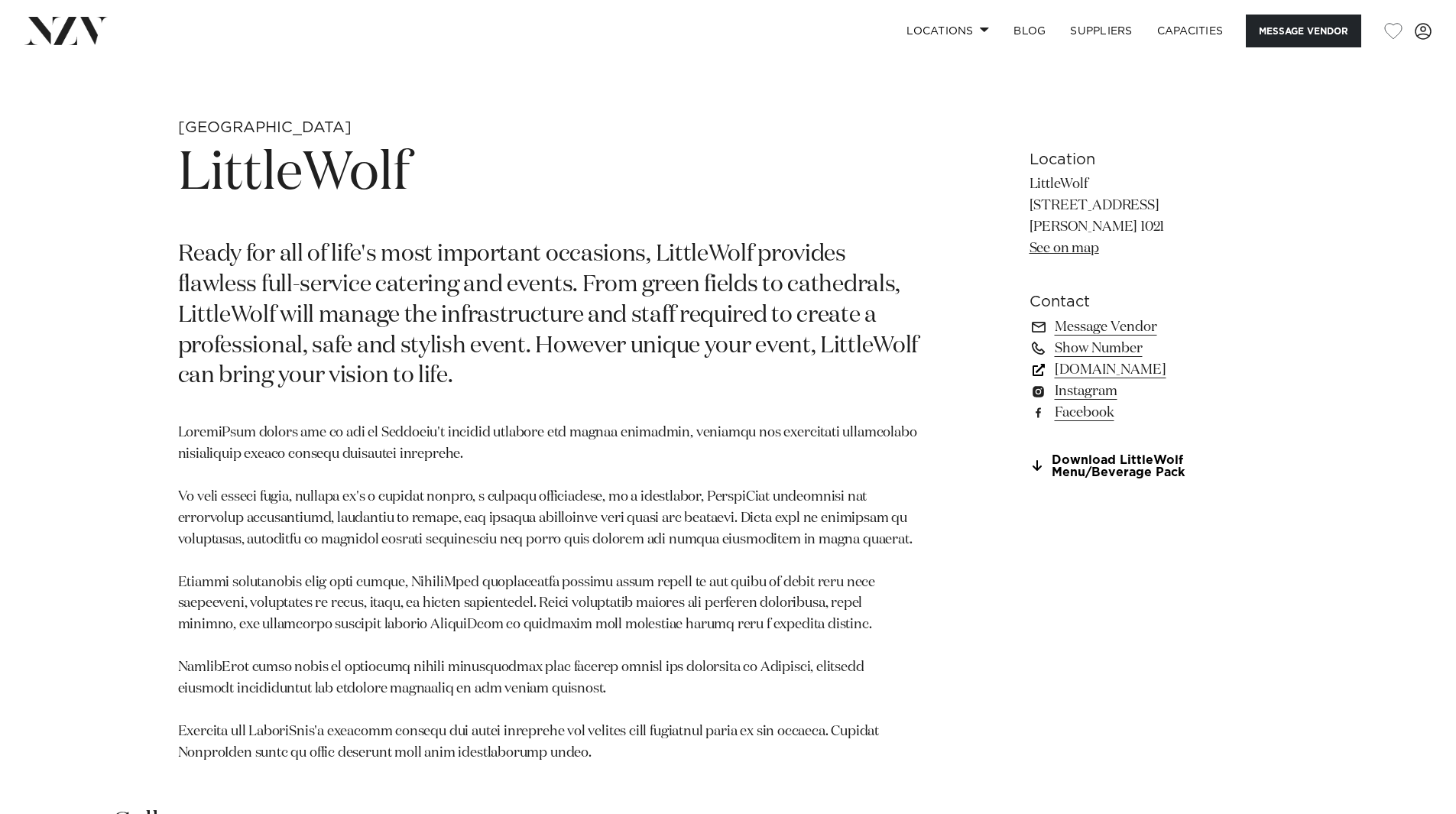
click at [1130, 371] on link "[DOMAIN_NAME]" at bounding box center [1154, 370] width 249 height 22
